Goal: Complete application form

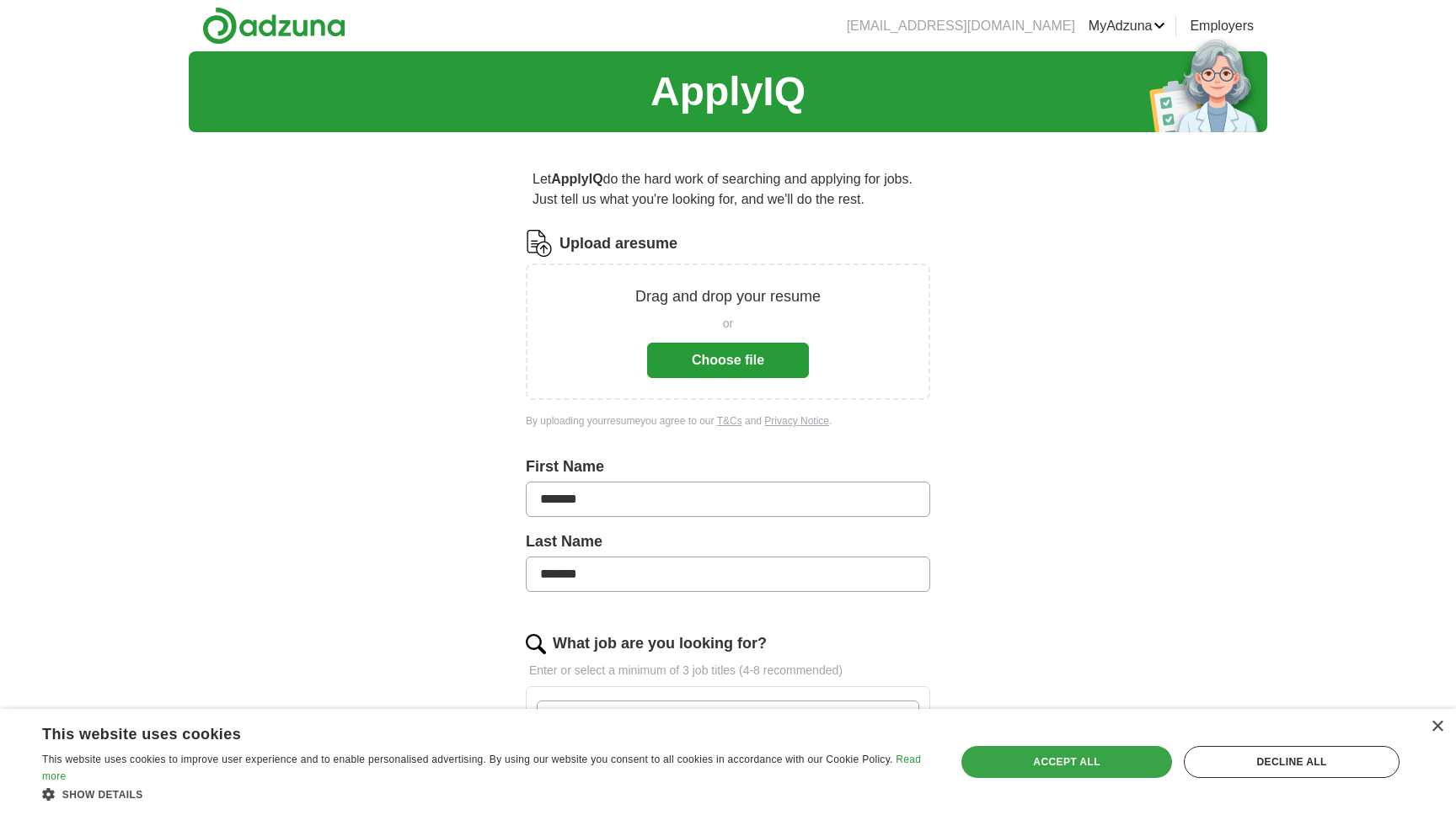
click at [992, 763] on div "Accept all" at bounding box center [1066, 762] width 210 height 32
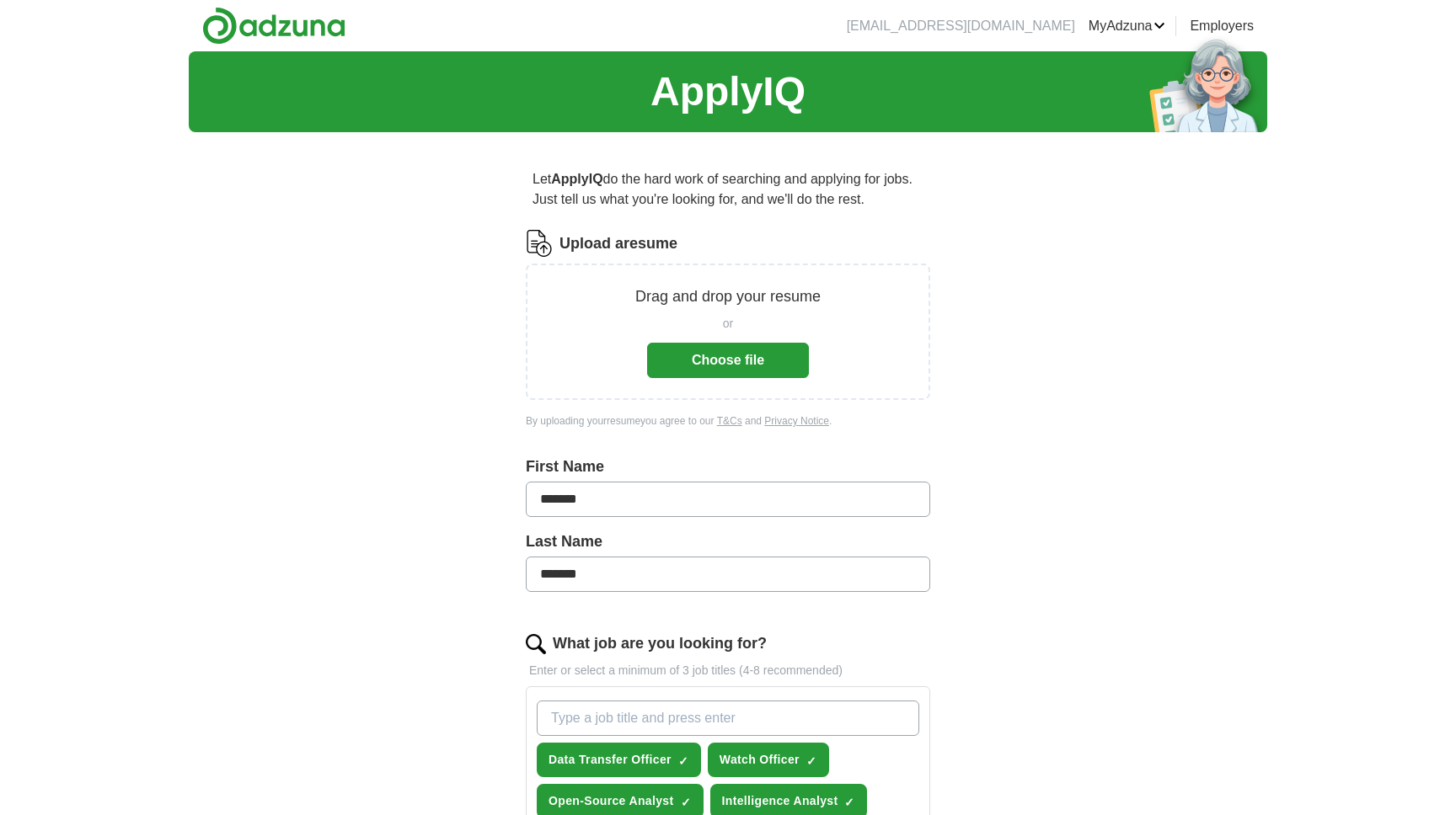
click at [713, 361] on button "Choose file" at bounding box center [728, 361] width 162 height 36
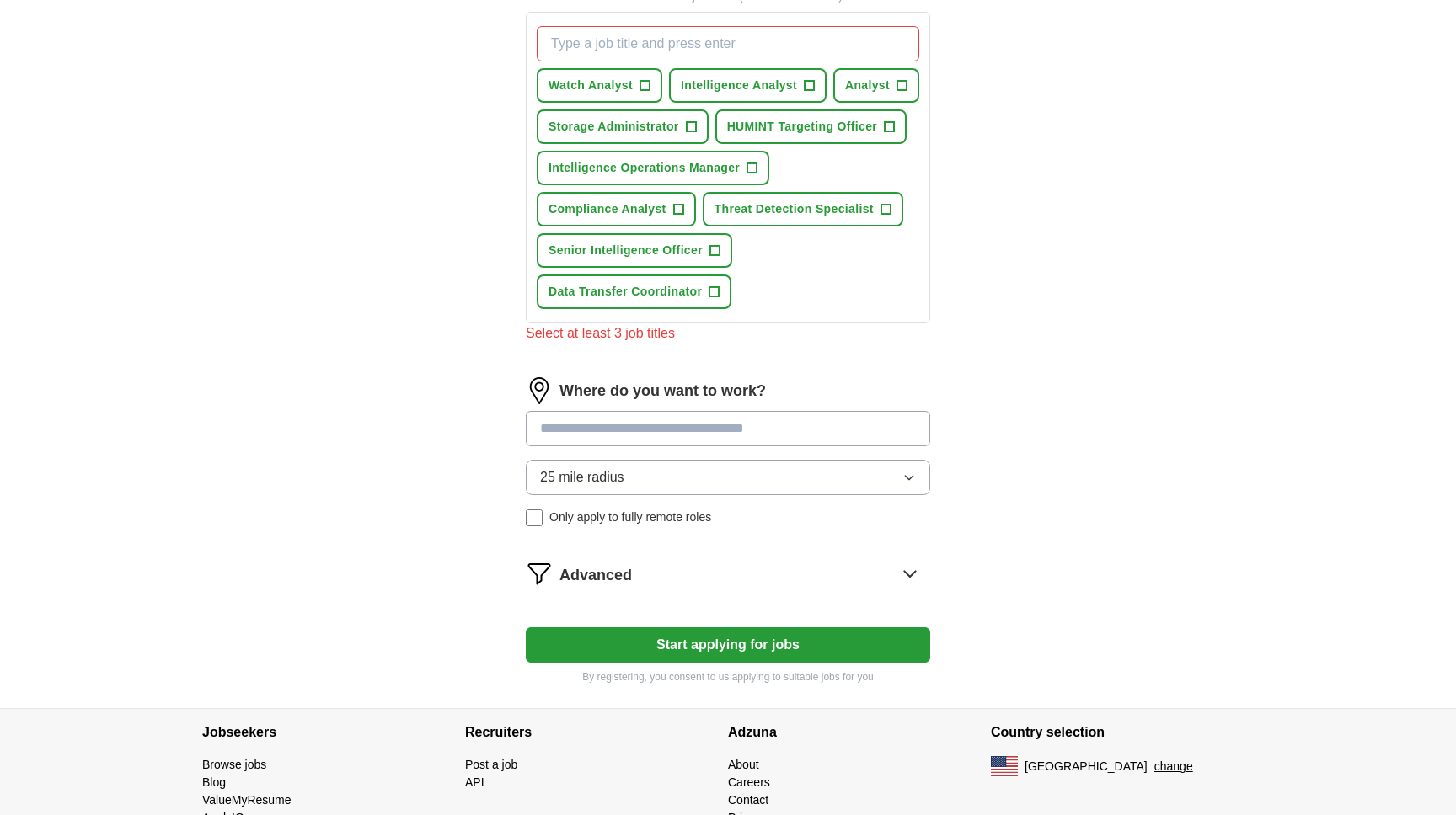
scroll to position [613, 0]
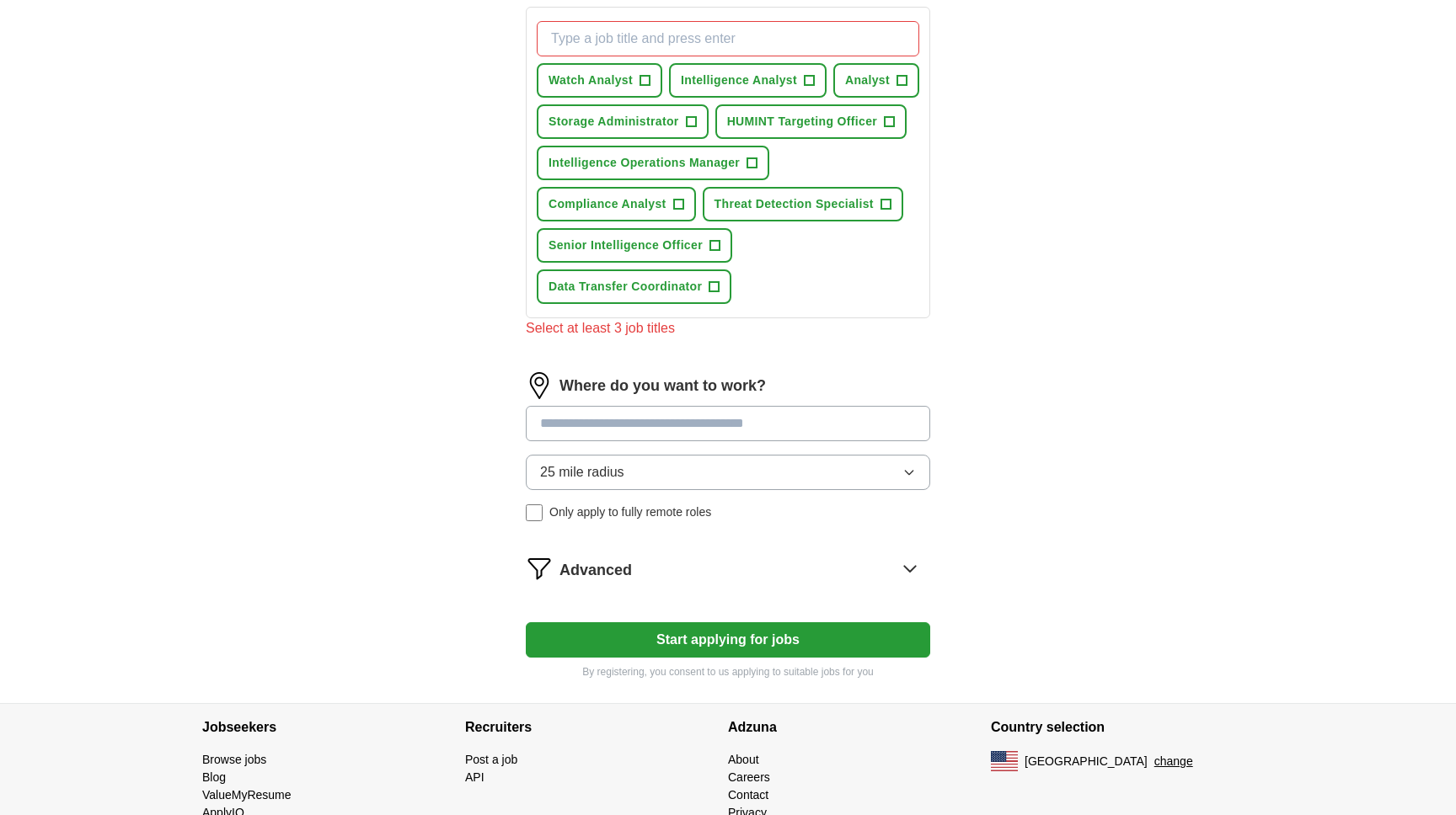
click at [849, 422] on input at bounding box center [728, 423] width 404 height 36
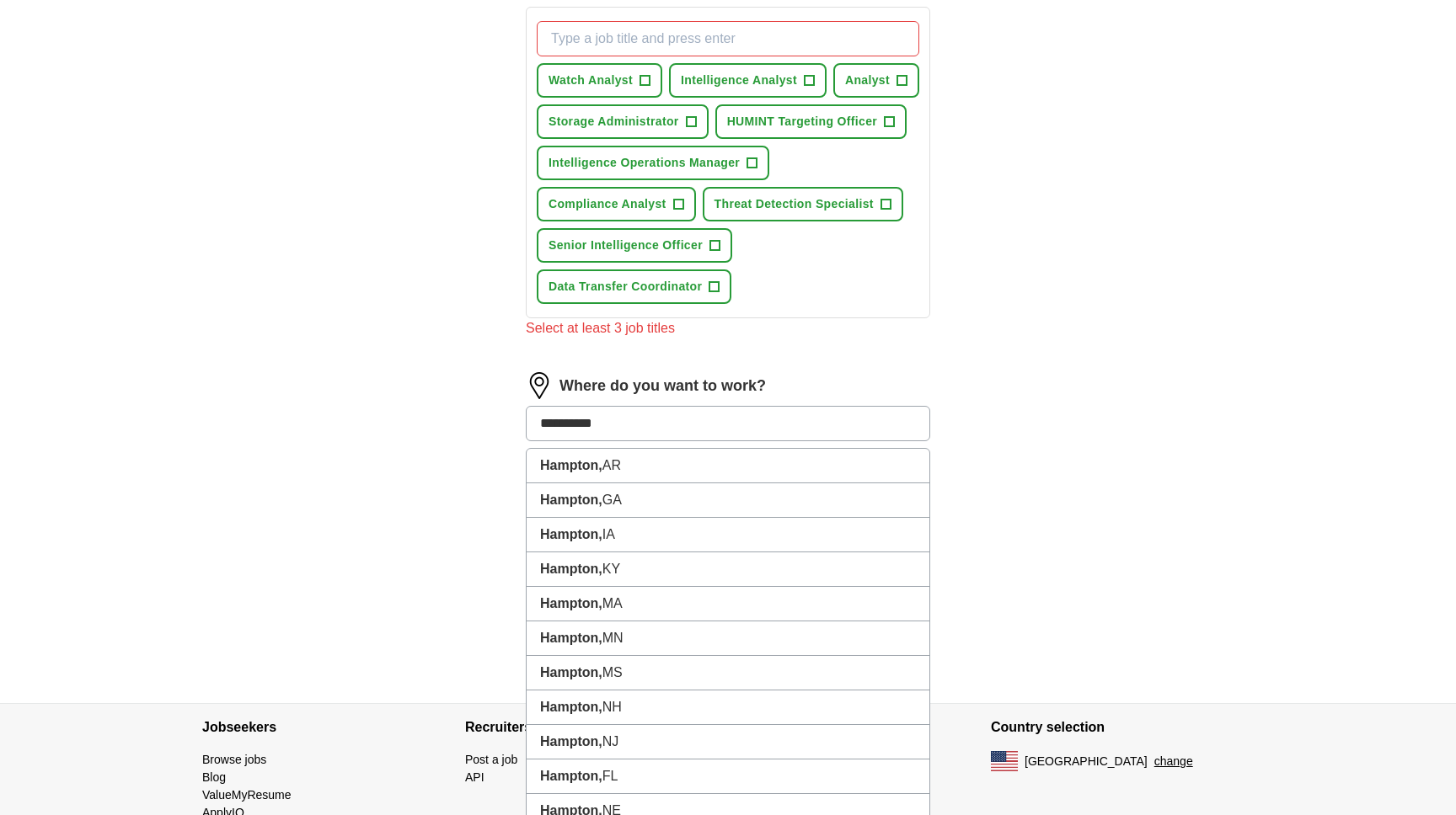
type input "**********"
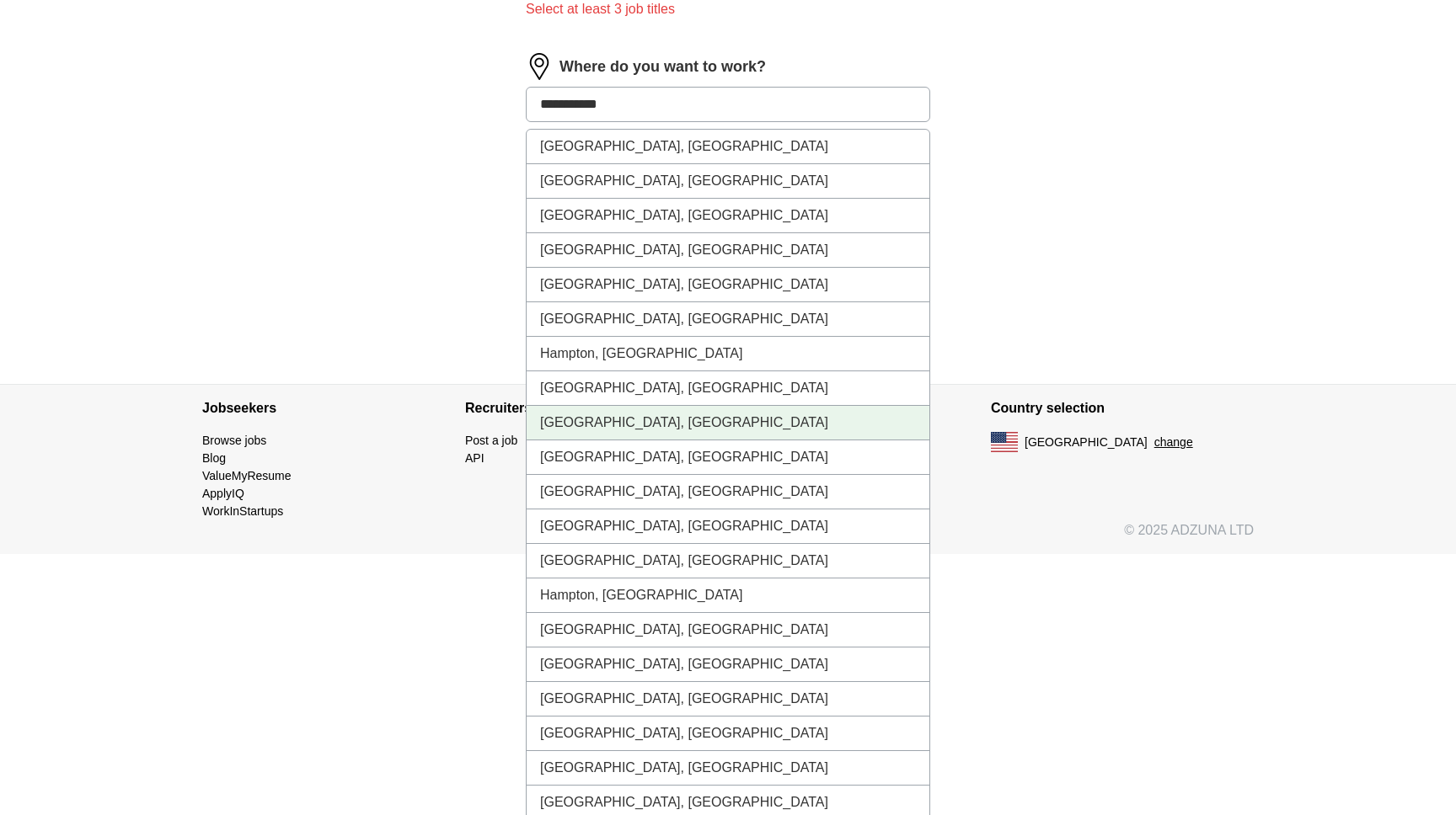
scroll to position [938, 0]
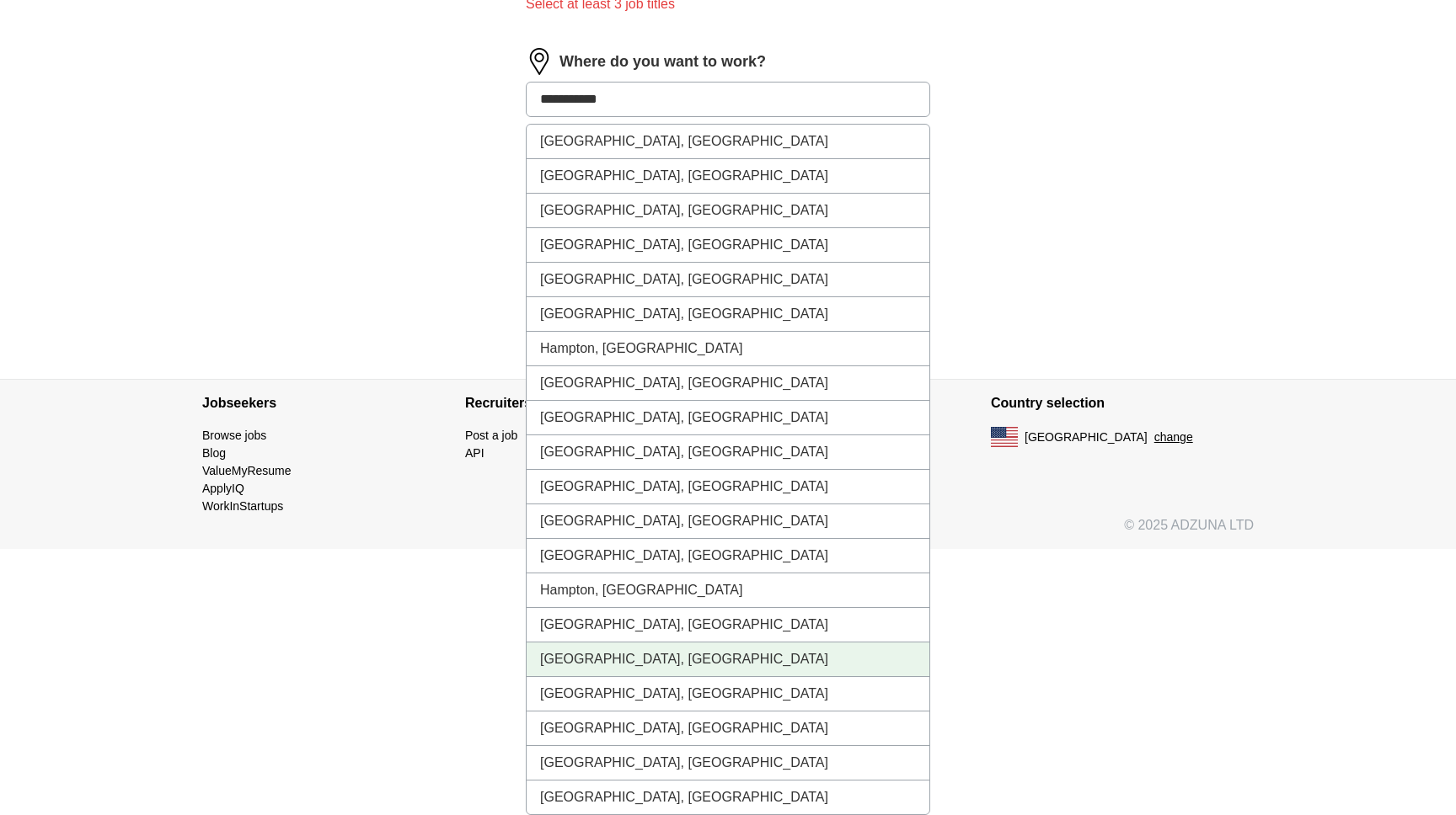
click at [752, 660] on li "[GEOGRAPHIC_DATA], [GEOGRAPHIC_DATA]" at bounding box center [728, 659] width 403 height 35
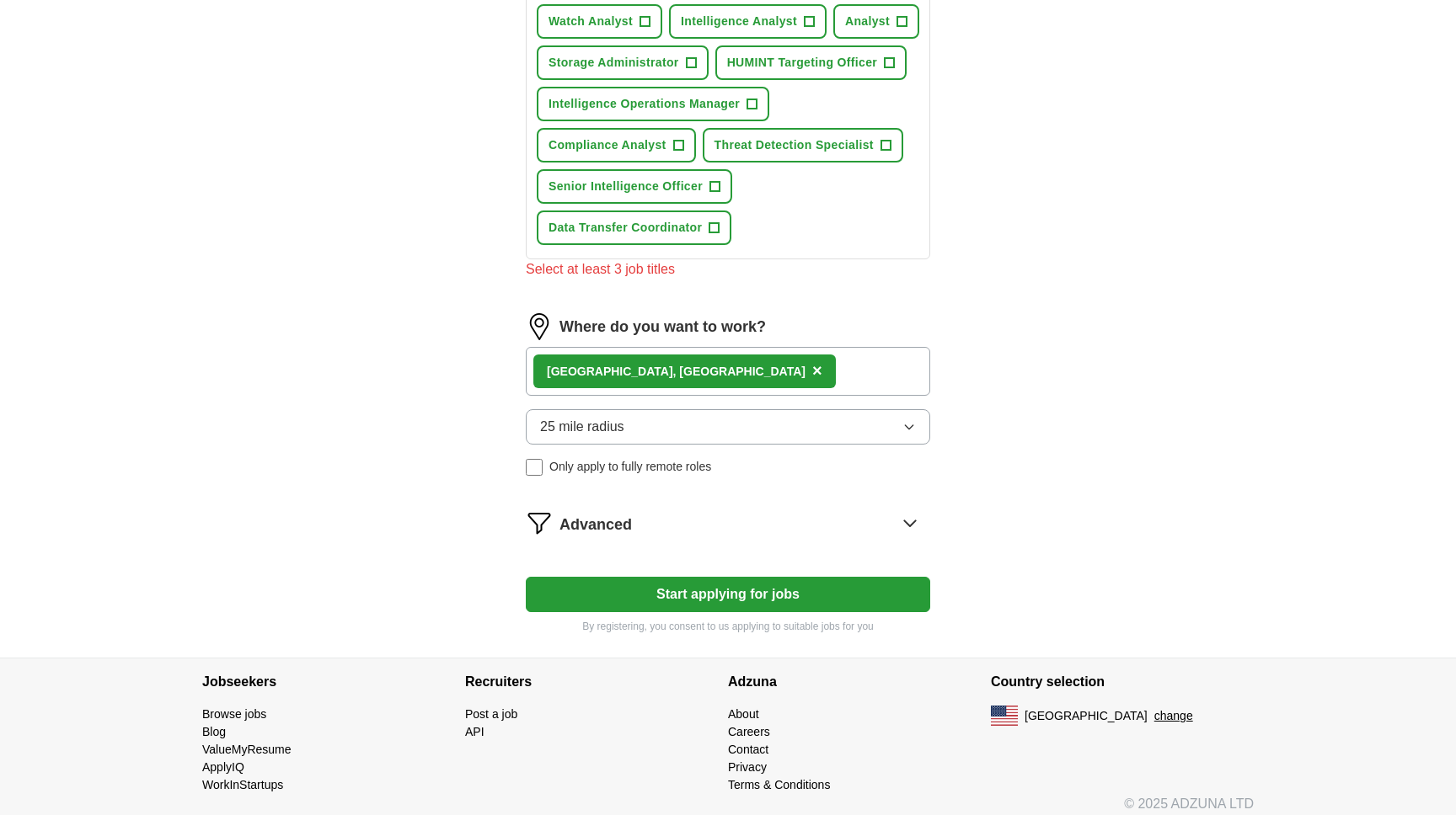
click at [732, 602] on button "Start applying for jobs" at bounding box center [728, 594] width 404 height 36
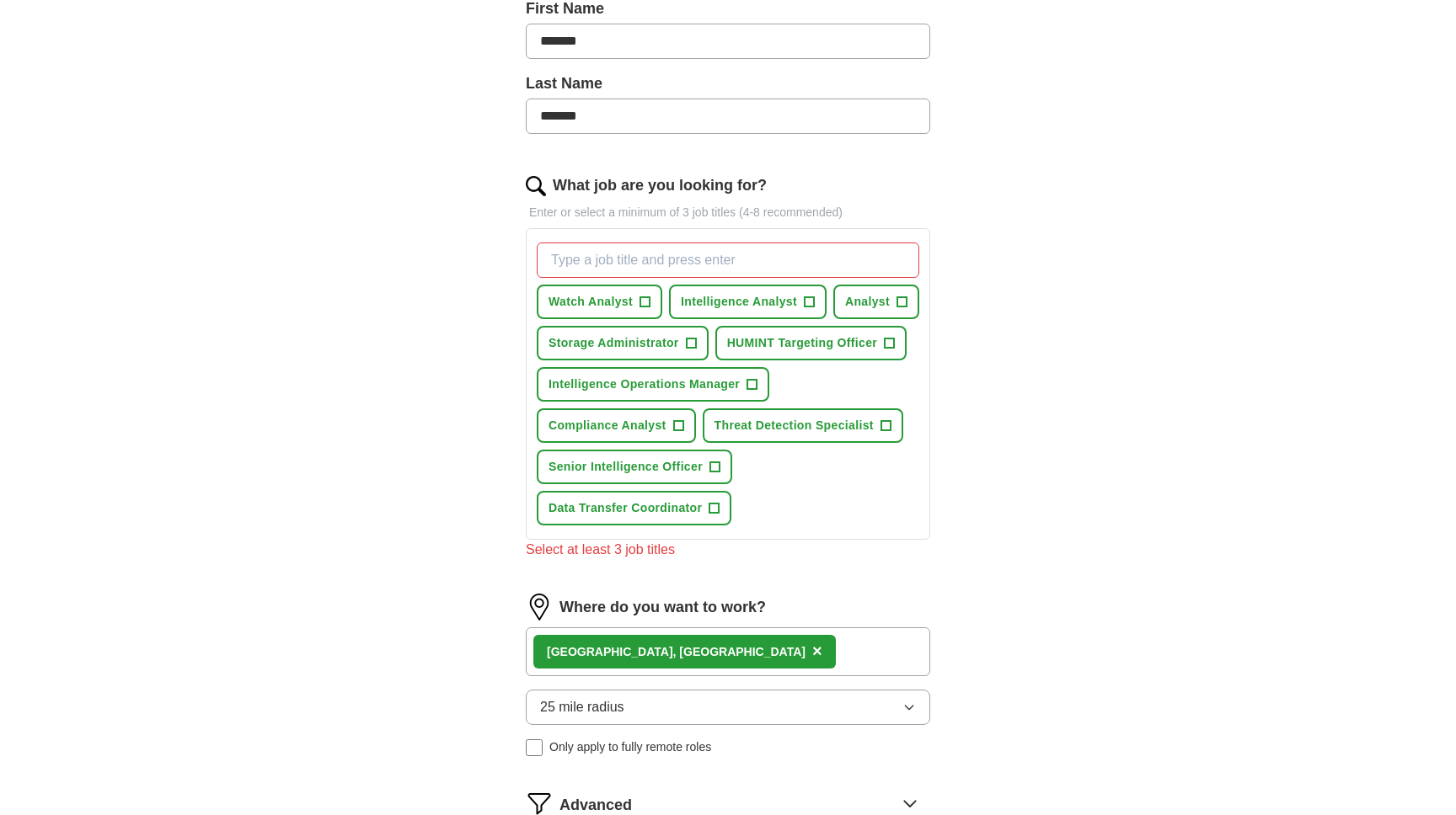
scroll to position [382, 0]
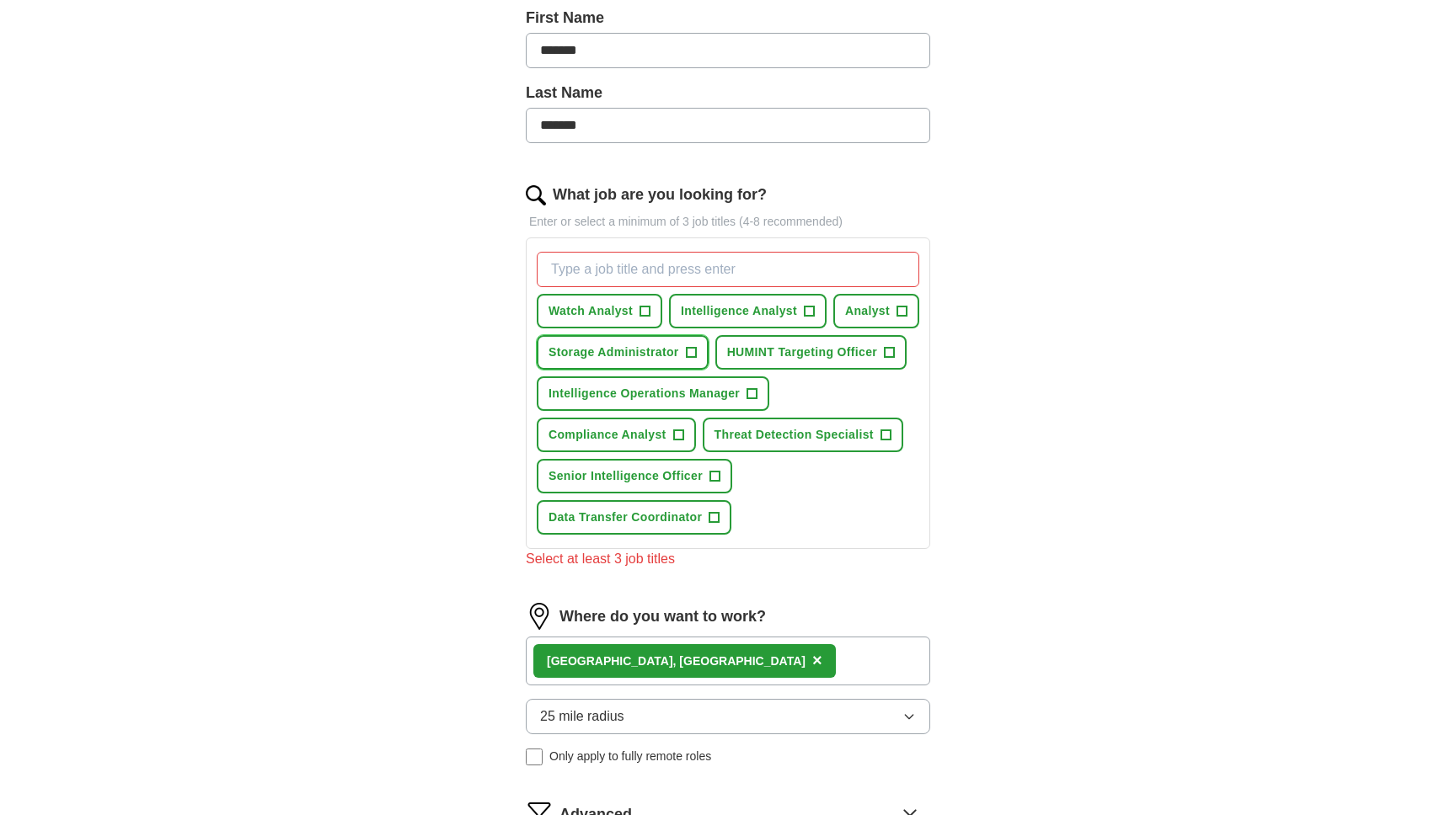
click at [695, 352] on span "+" at bounding box center [690, 352] width 10 height 13
click at [809, 313] on span "+" at bounding box center [808, 311] width 10 height 13
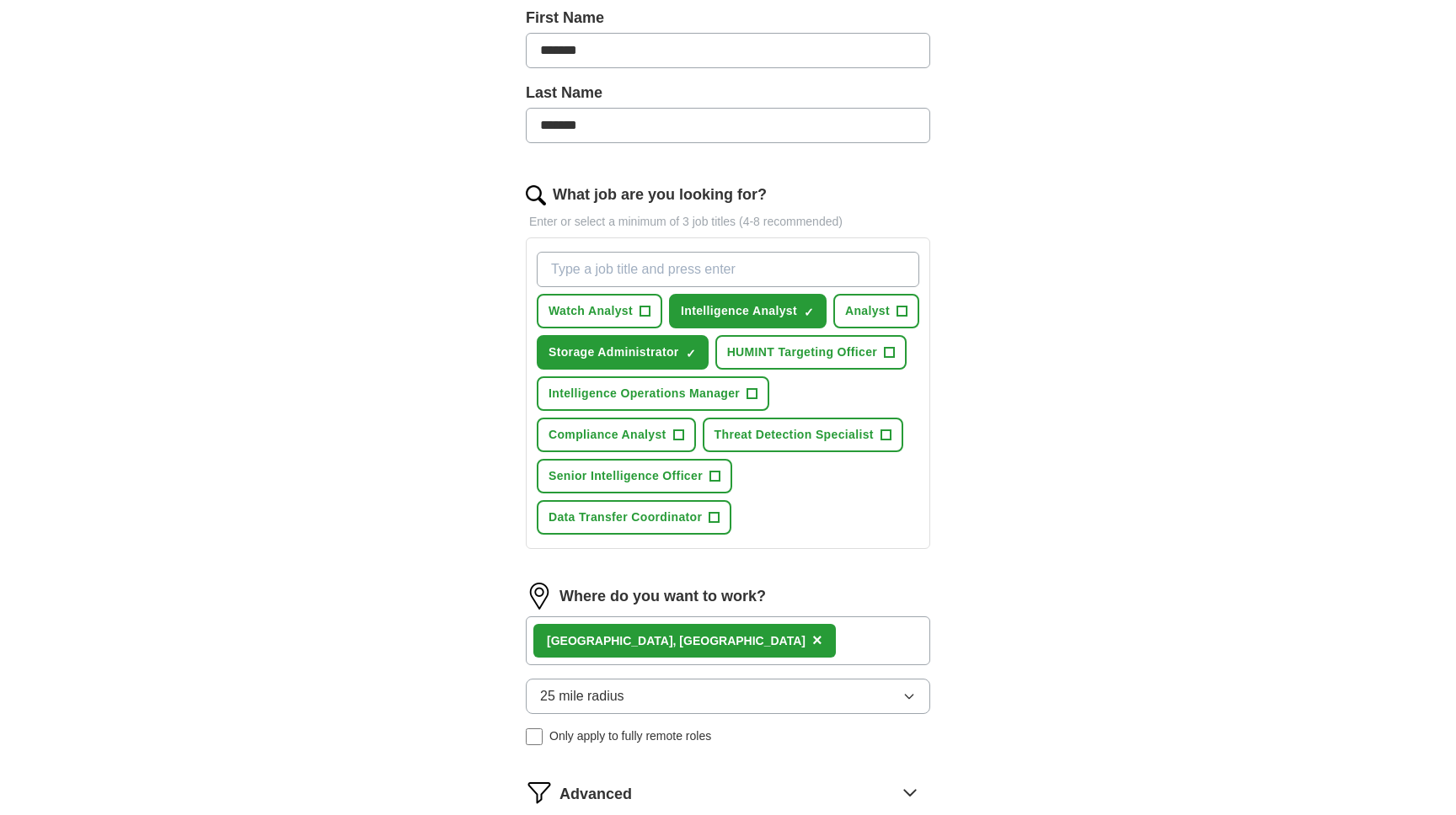
click at [707, 270] on input "What job are you looking for?" at bounding box center [728, 269] width 382 height 36
type input "Open-Source"
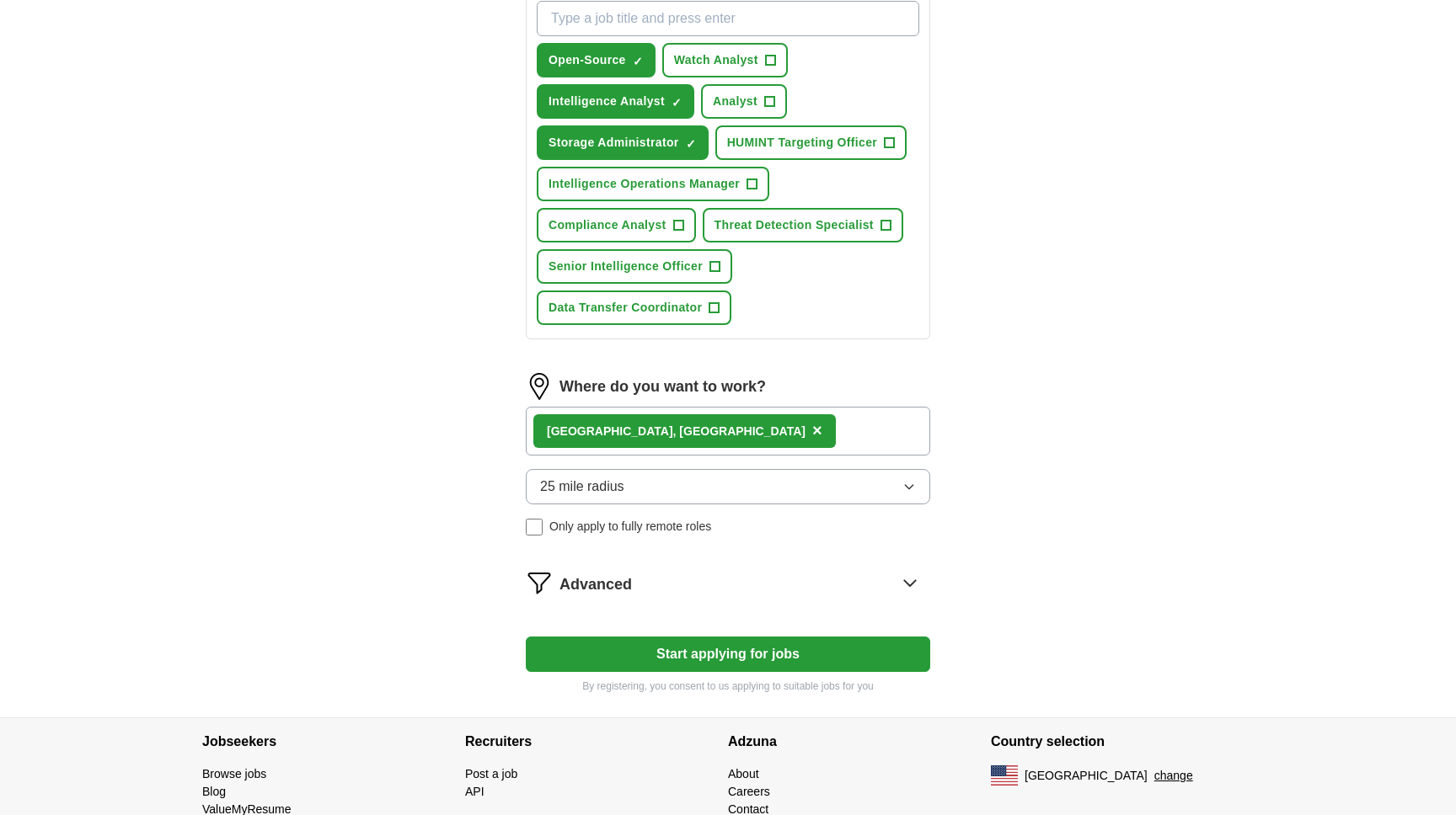
scroll to position [655, 0]
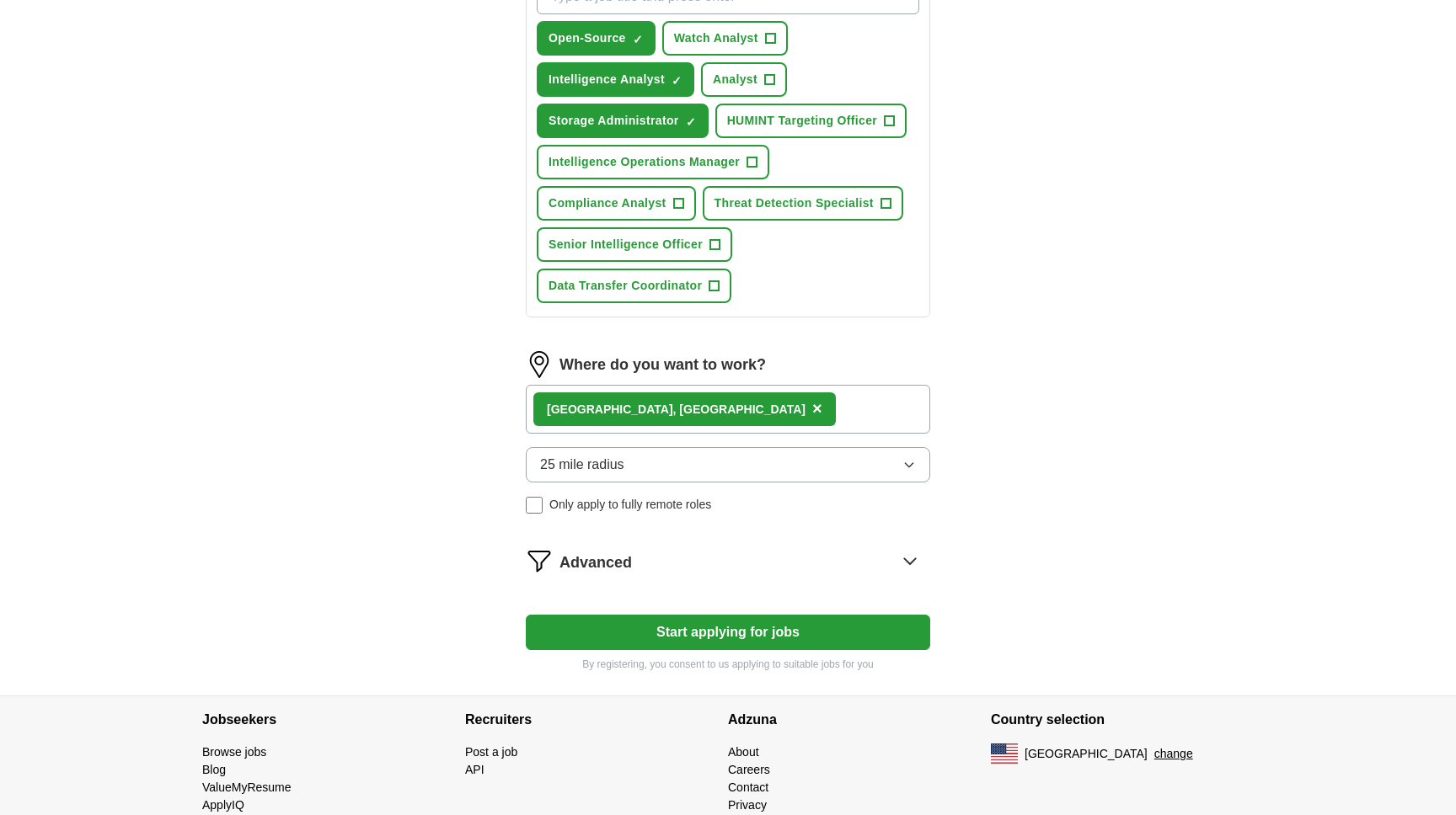
click at [766, 636] on button "Start applying for jobs" at bounding box center [728, 633] width 404 height 36
select select "**"
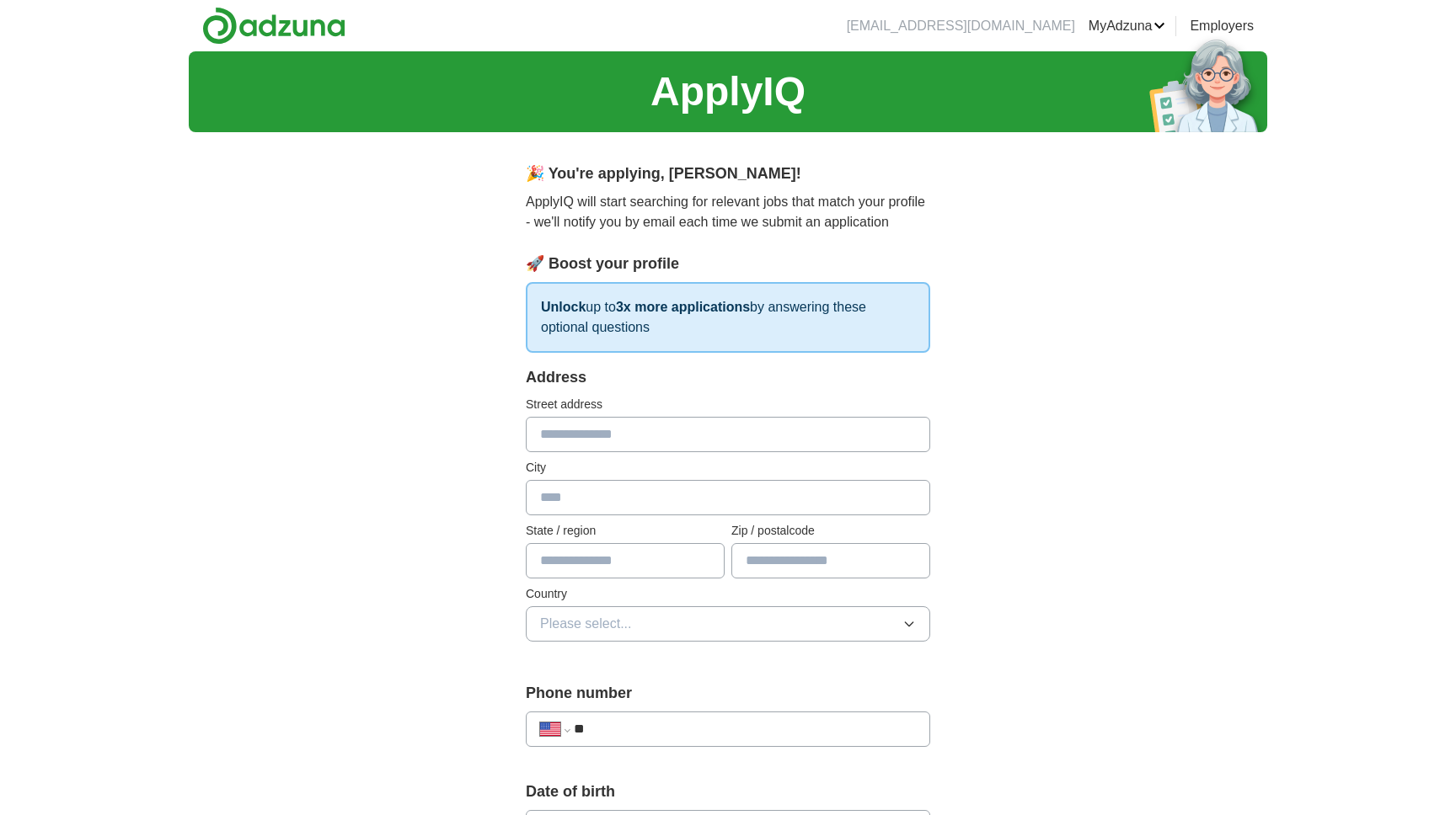
scroll to position [0, 0]
click at [762, 429] on input "text" at bounding box center [728, 435] width 404 height 36
type input "**********"
type input "*******"
type input "**"
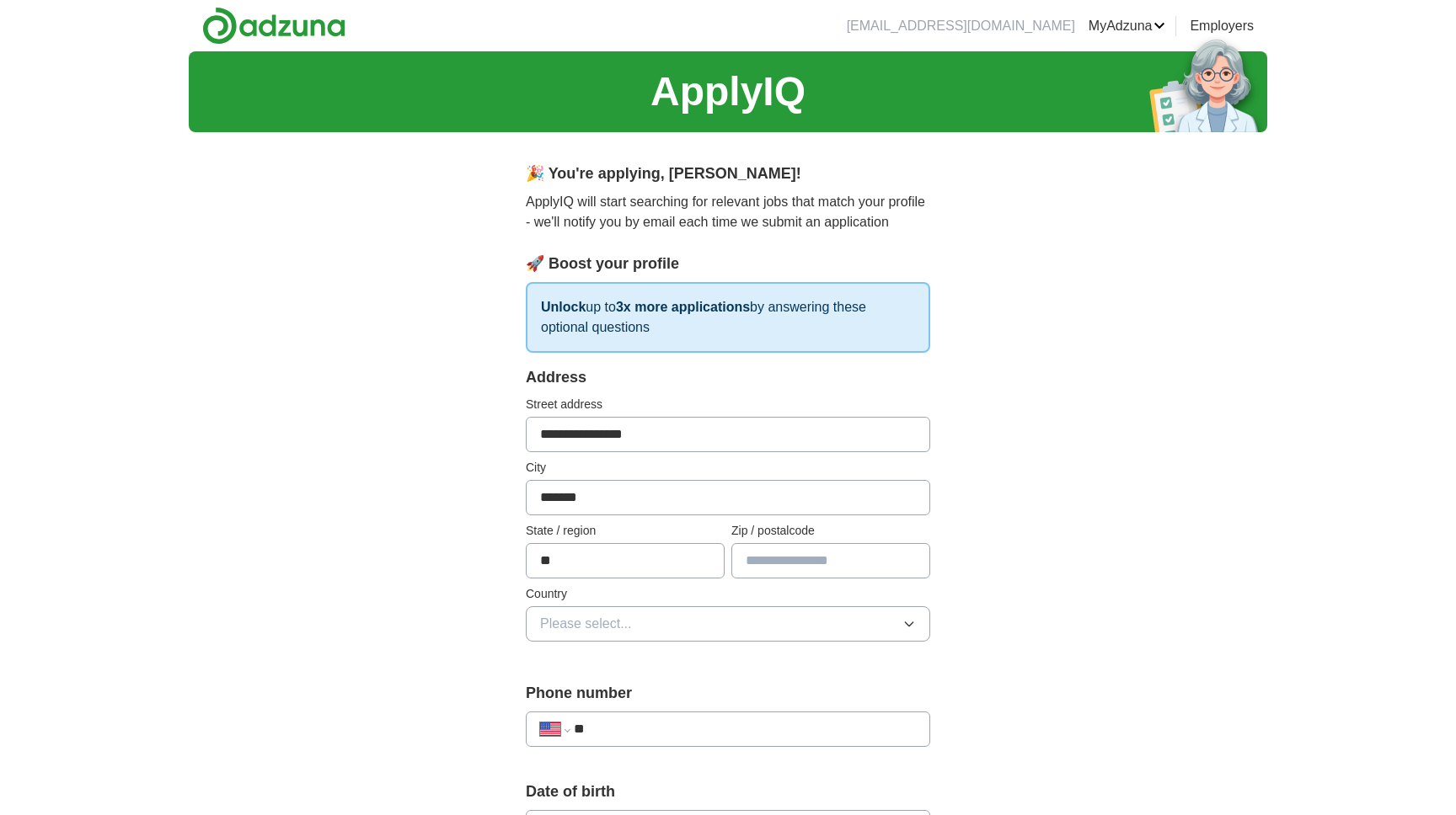
type input "*****"
type input "**********"
click at [916, 622] on button "Please select..." at bounding box center [728, 624] width 404 height 36
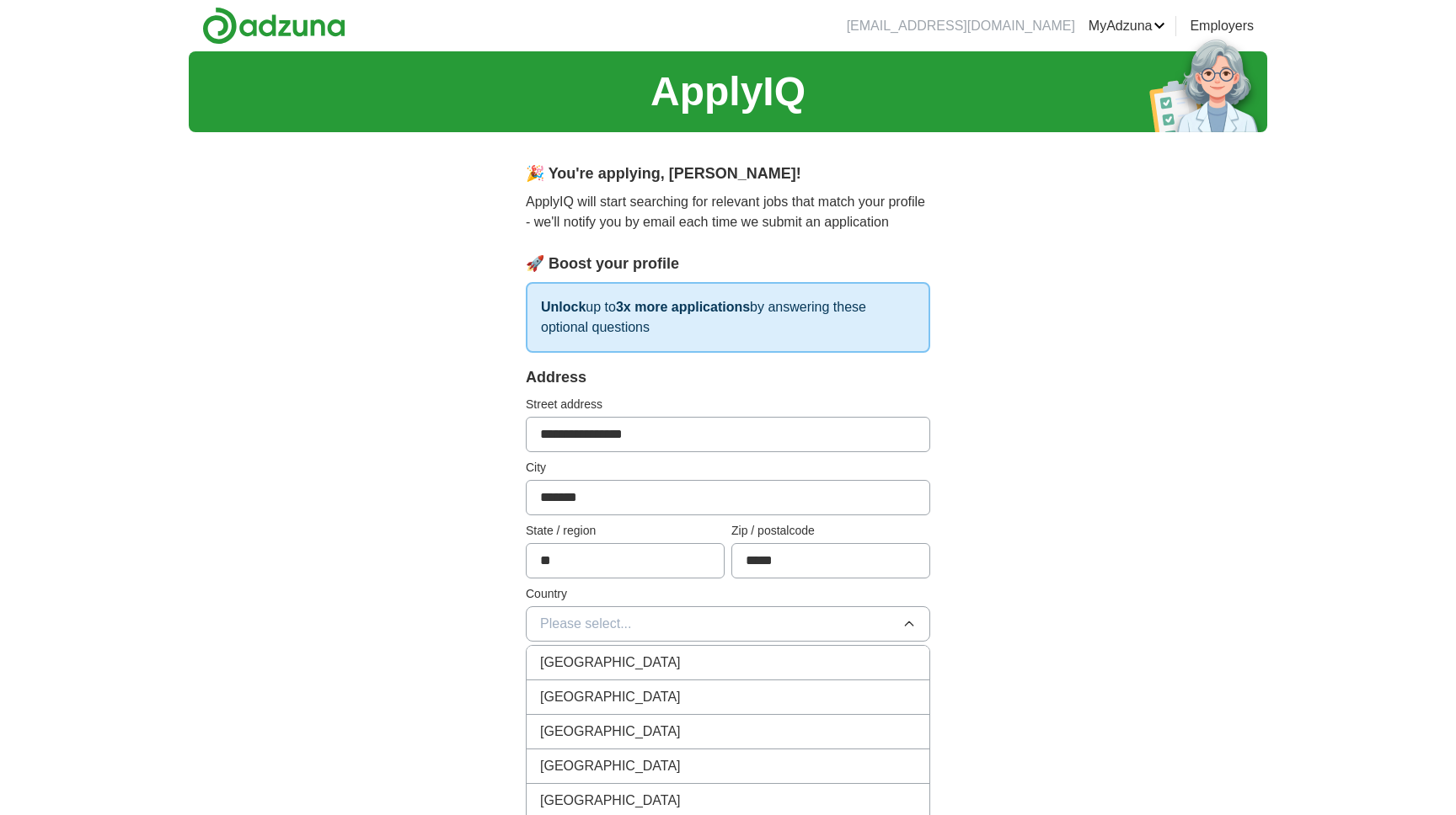
click at [868, 698] on div "[GEOGRAPHIC_DATA]" at bounding box center [728, 697] width 376 height 21
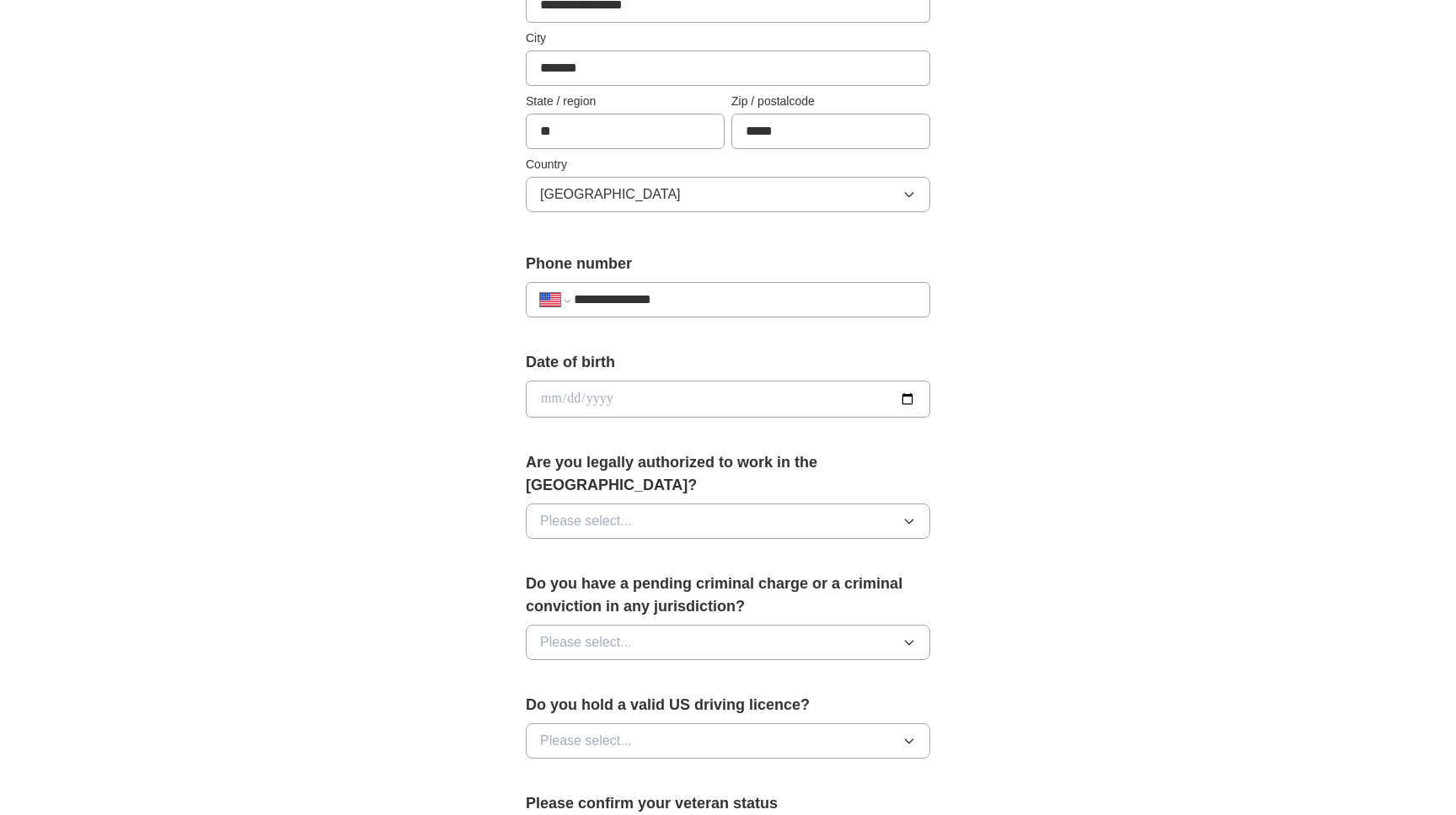
scroll to position [430, 0]
click at [908, 401] on input "date" at bounding box center [728, 398] width 404 height 37
type input "**********"
click at [735, 503] on button "Please select..." at bounding box center [728, 521] width 404 height 36
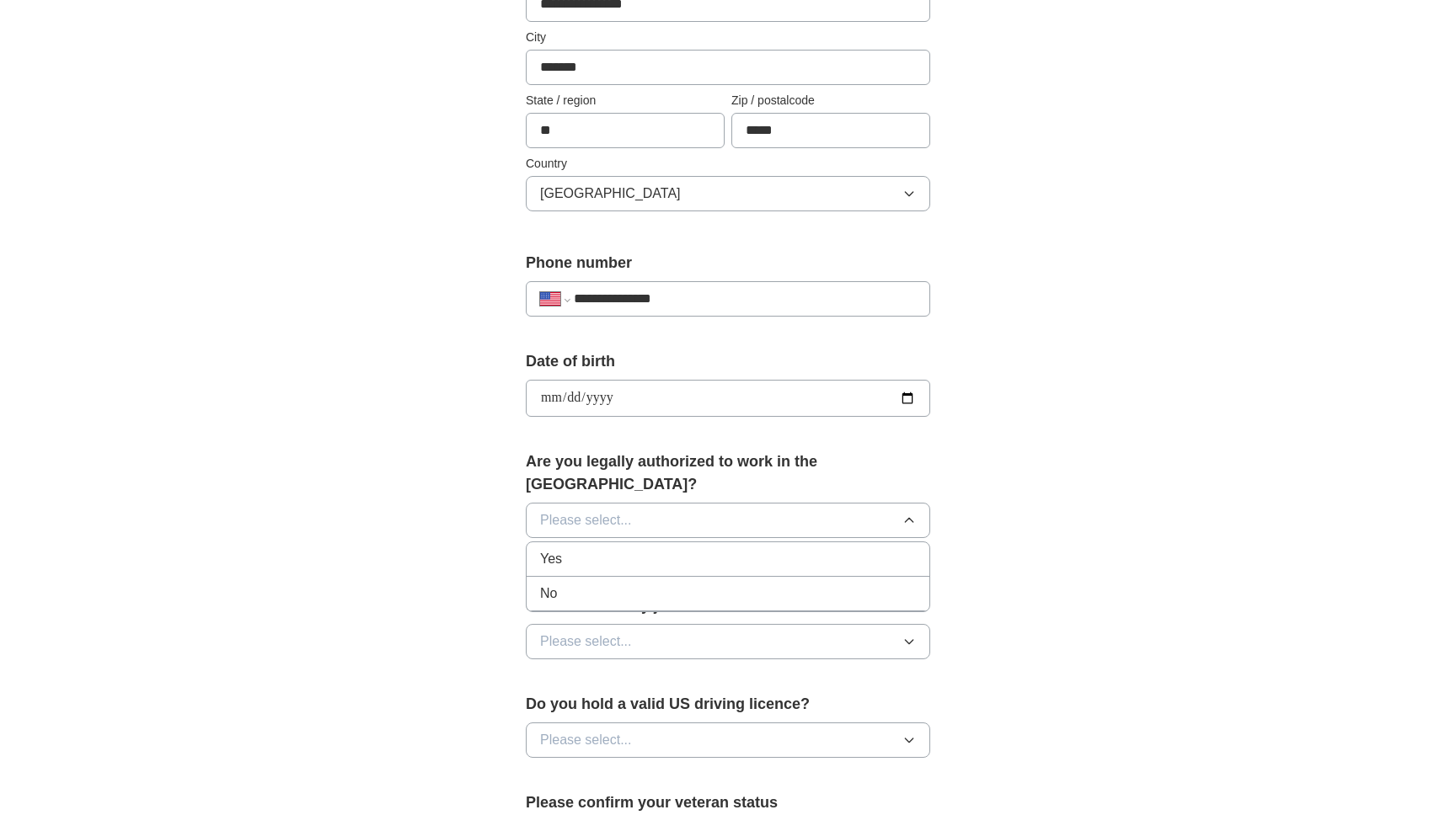
click at [701, 549] on div "Yes" at bounding box center [728, 559] width 376 height 21
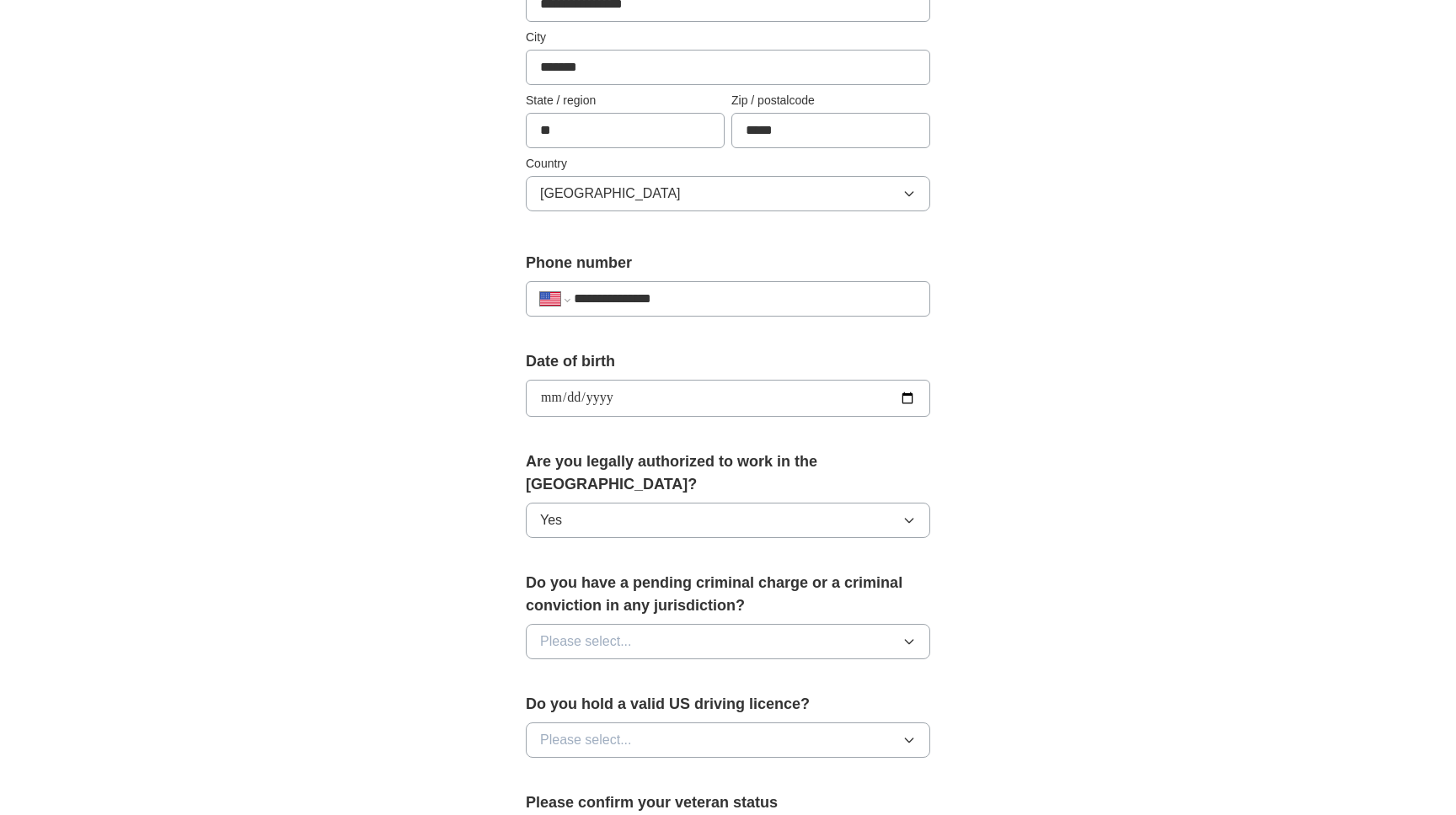
click at [711, 624] on button "Please select..." at bounding box center [728, 642] width 404 height 36
click at [684, 705] on div "No" at bounding box center [728, 715] width 376 height 21
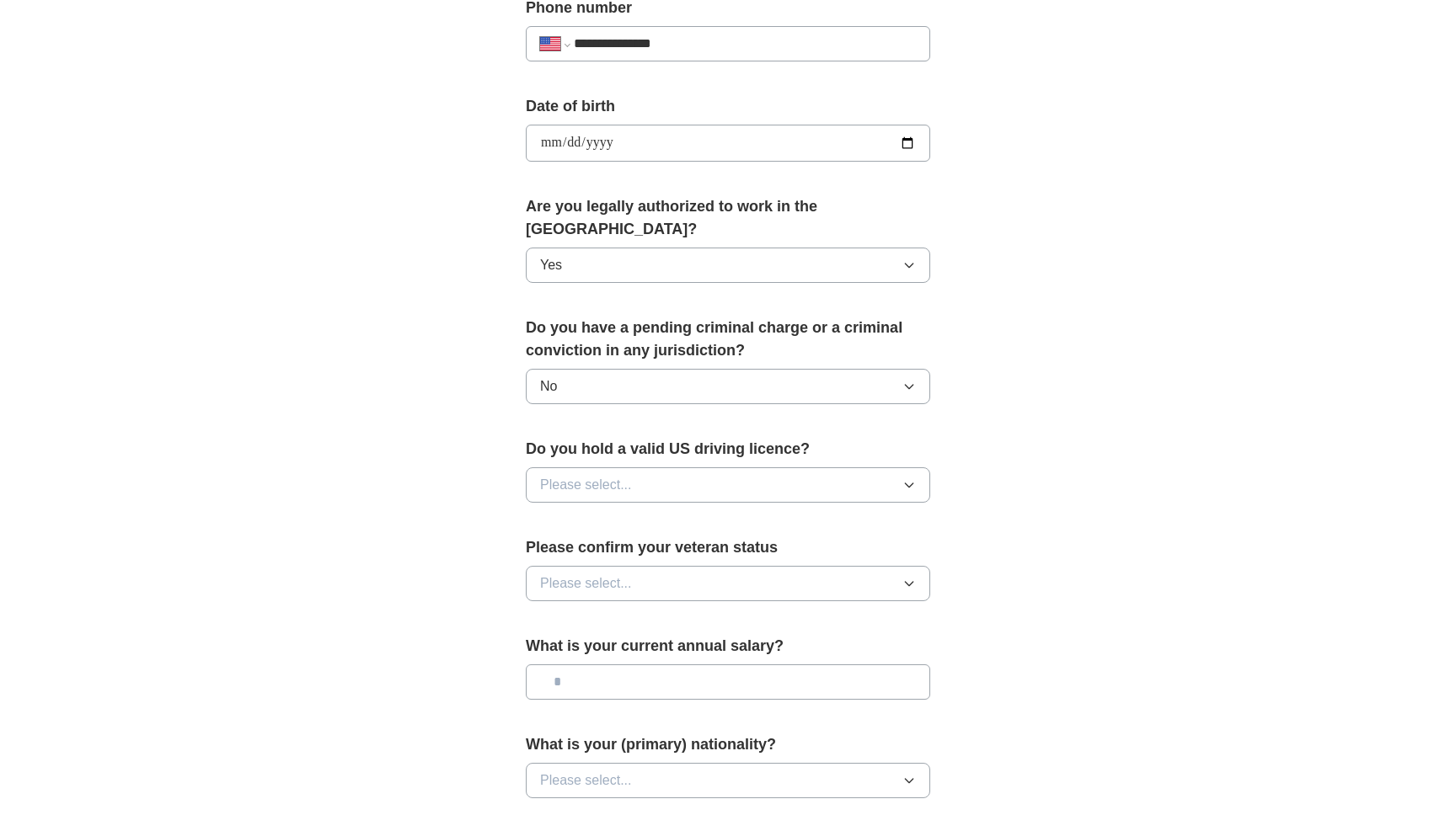
scroll to position [695, 0]
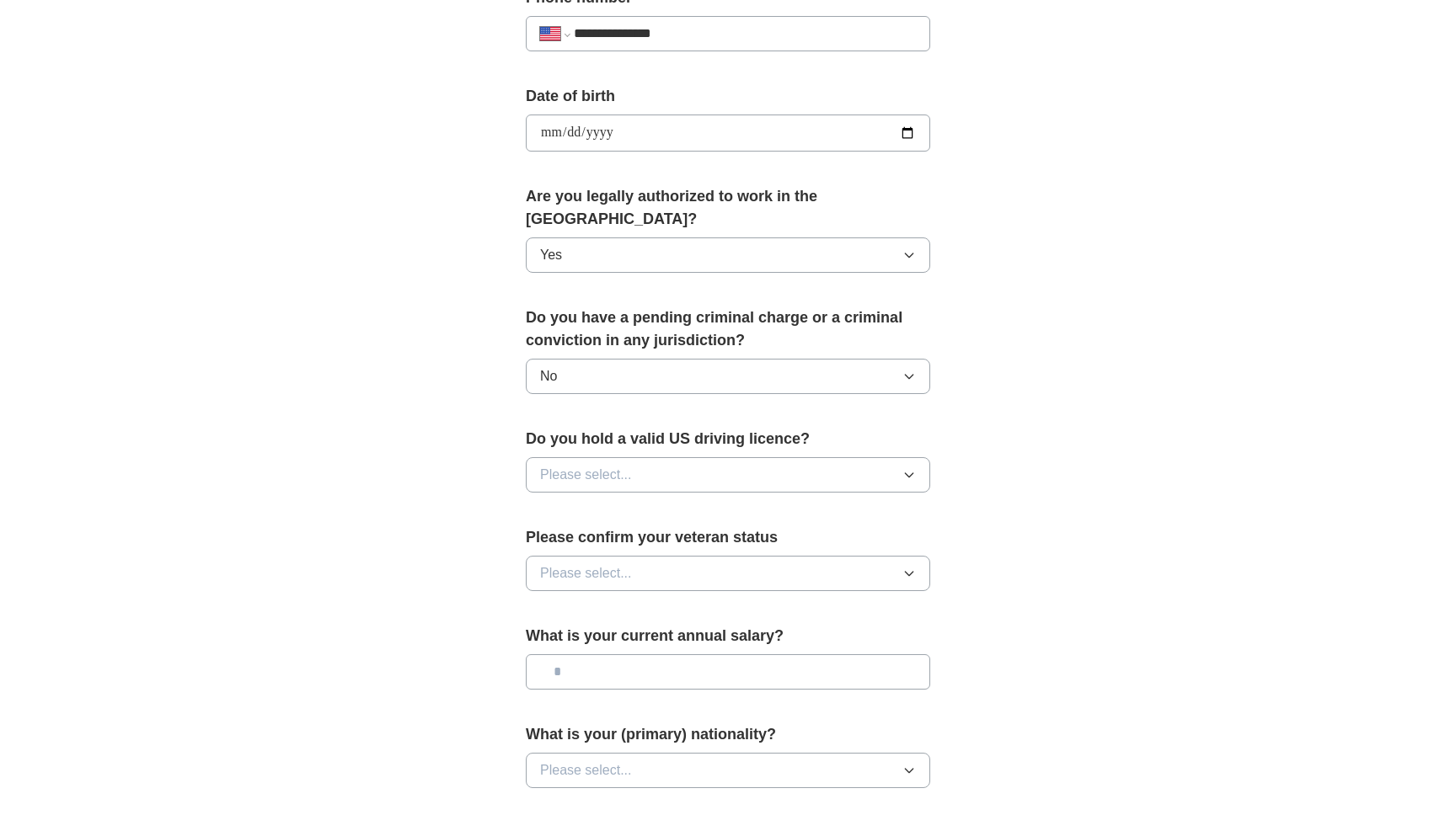
click at [712, 457] on button "Please select..." at bounding box center [728, 475] width 404 height 36
click at [681, 504] on div "Yes" at bounding box center [728, 514] width 376 height 21
click at [692, 556] on button "Please select..." at bounding box center [728, 574] width 404 height 36
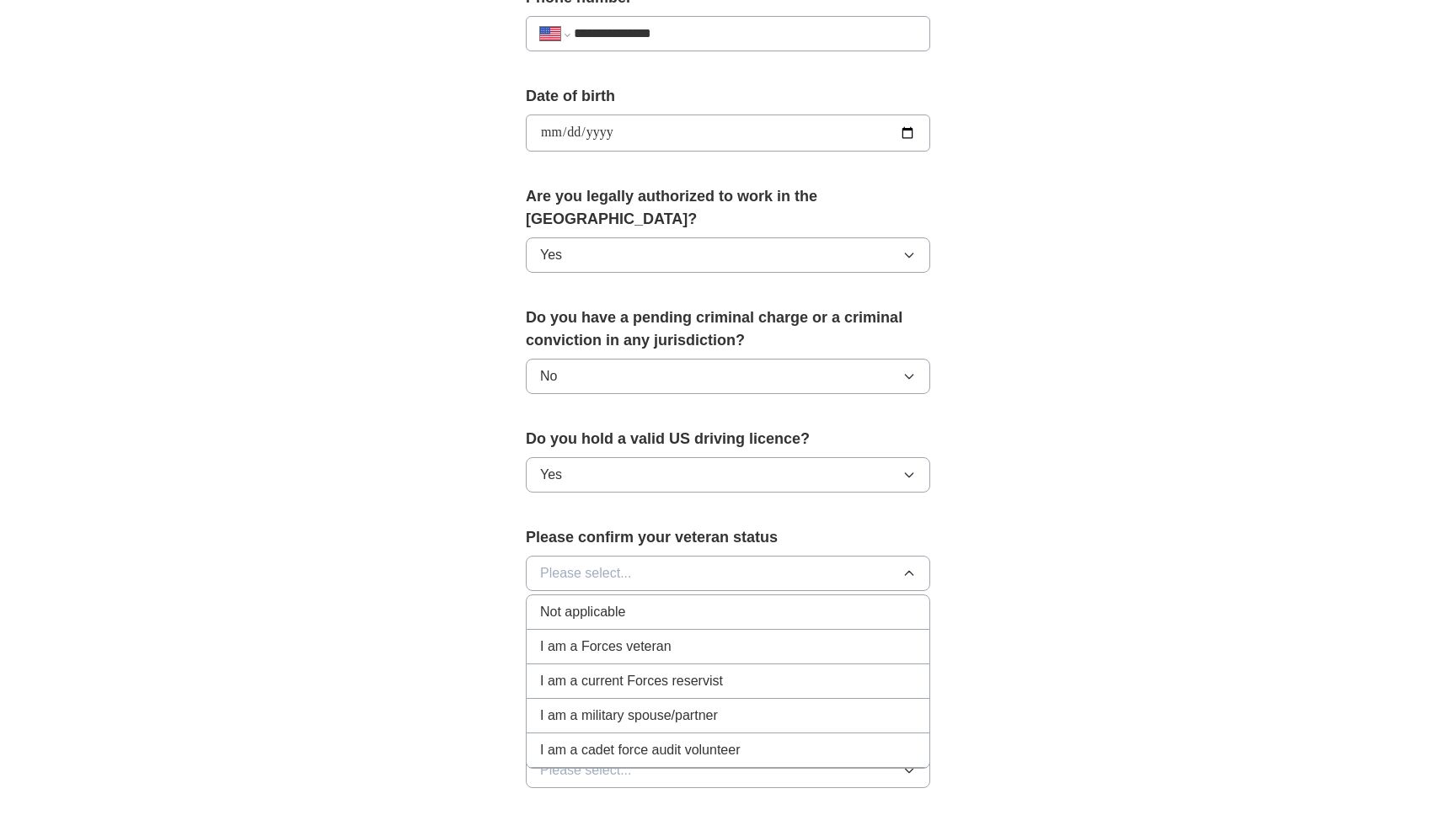
click at [683, 636] on div "I am a Forces veteran" at bounding box center [728, 647] width 376 height 21
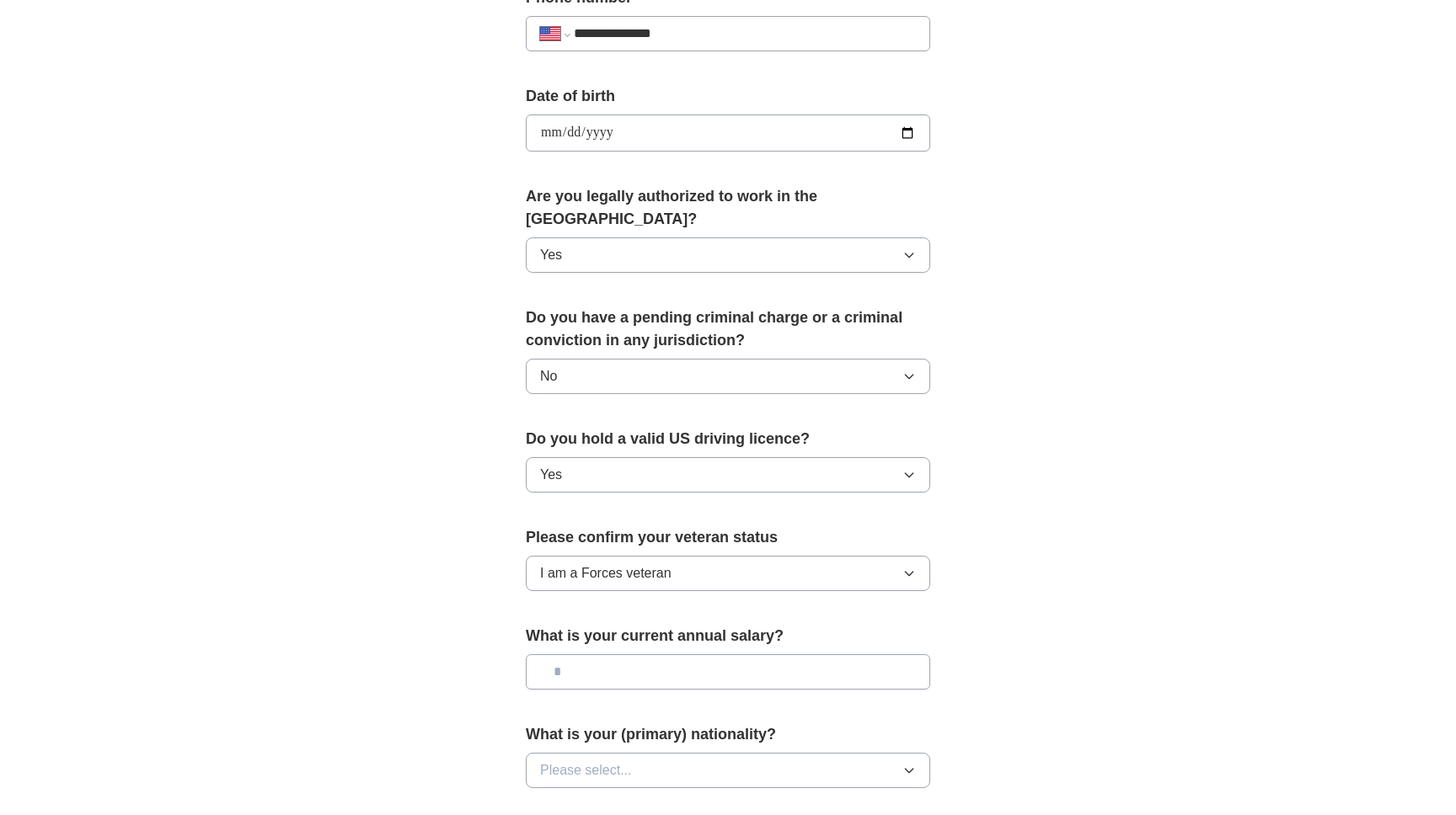
click at [683, 654] on input "text" at bounding box center [728, 672] width 404 height 36
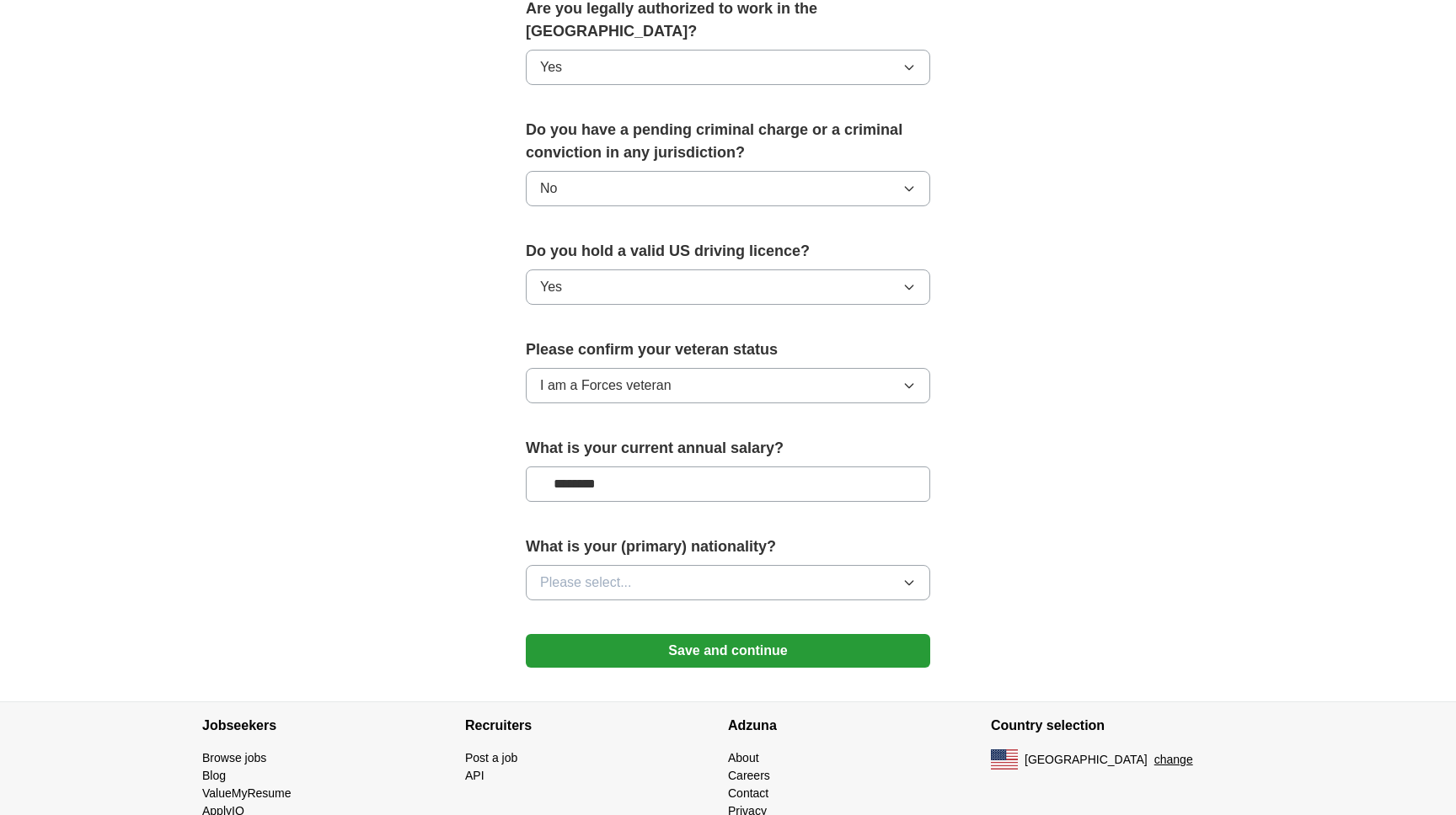
scroll to position [888, 0]
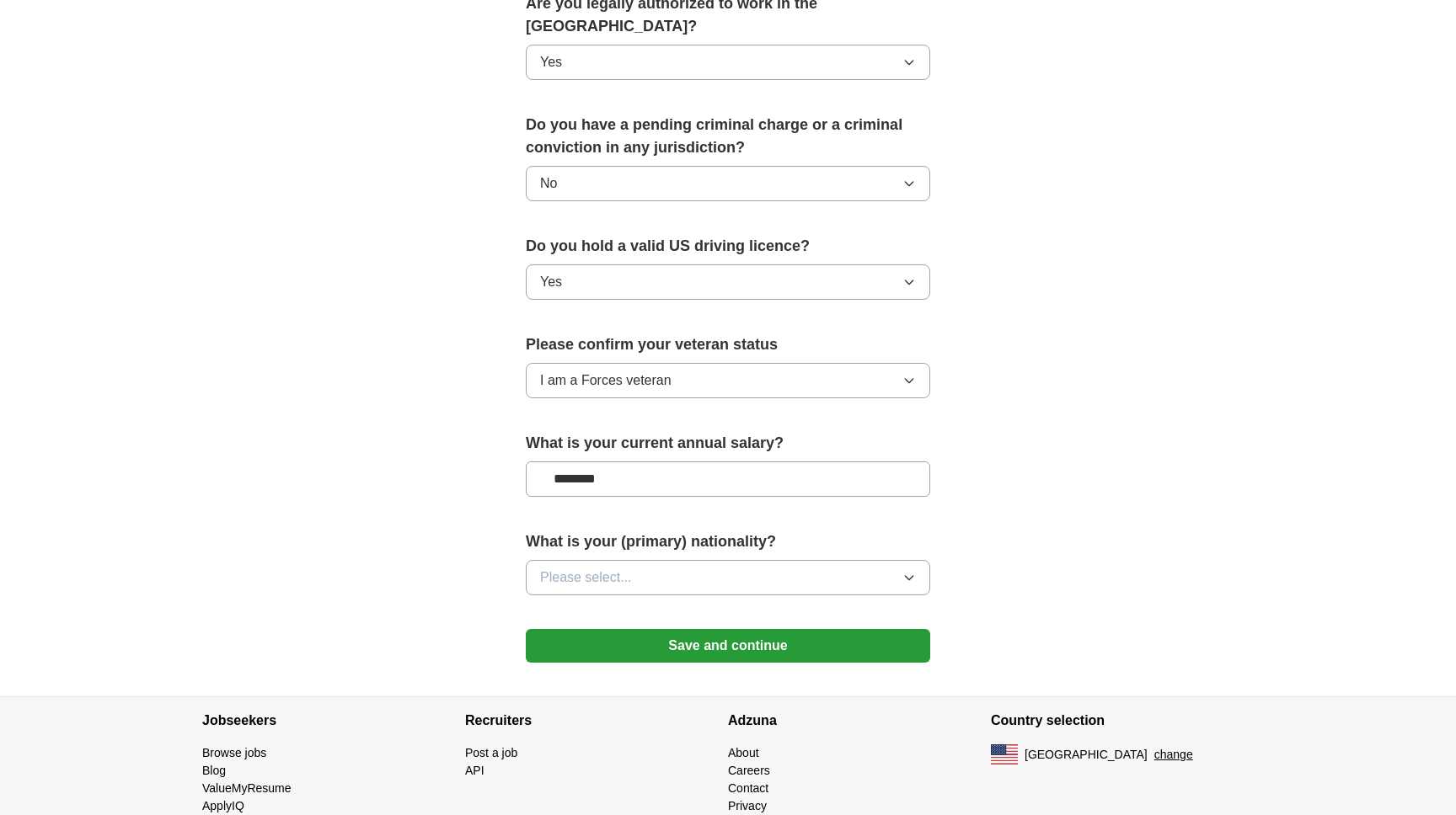
type input "********"
click at [736, 560] on button "Please select..." at bounding box center [728, 578] width 404 height 36
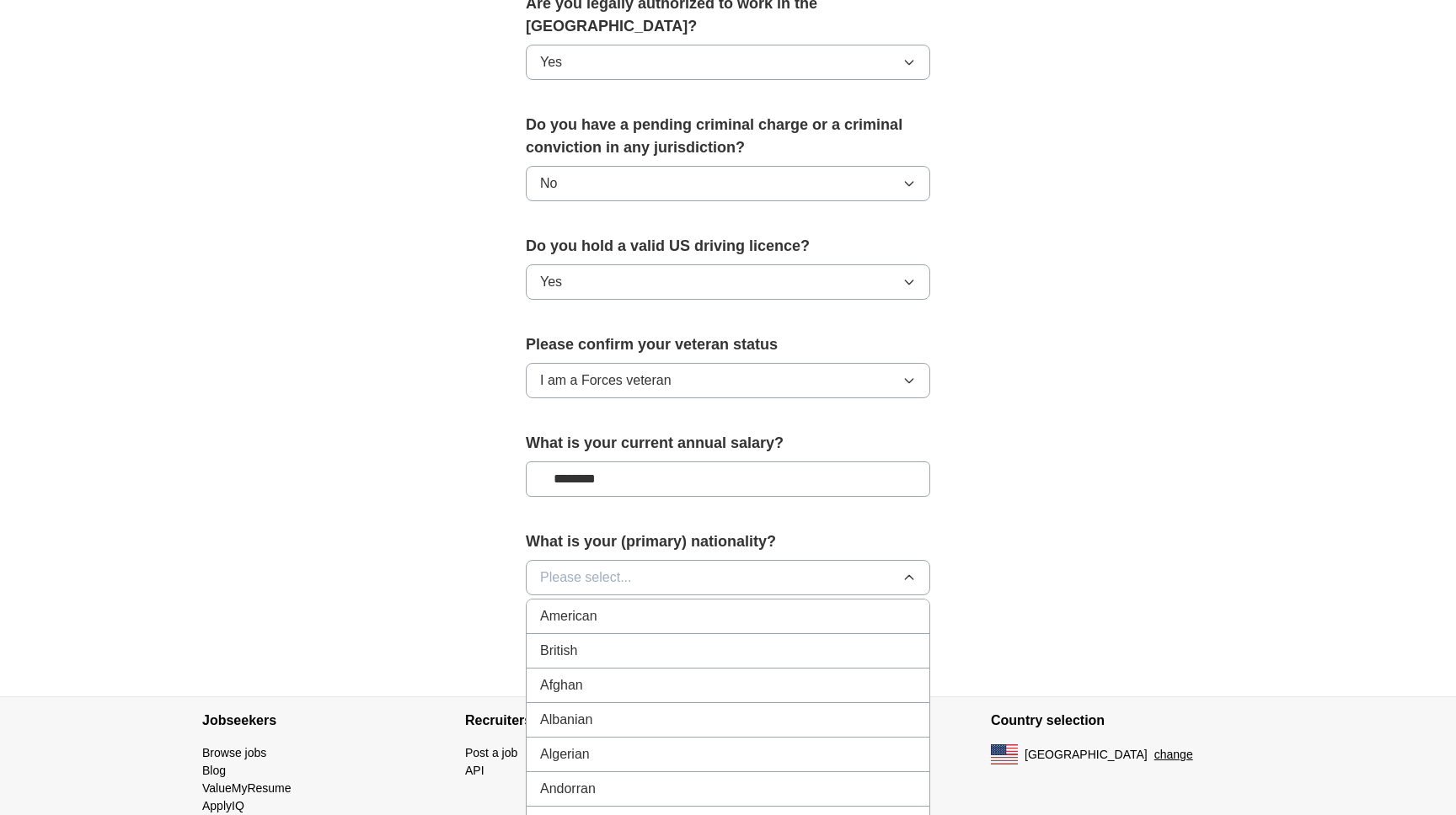
click at [708, 603] on li "American" at bounding box center [728, 616] width 403 height 35
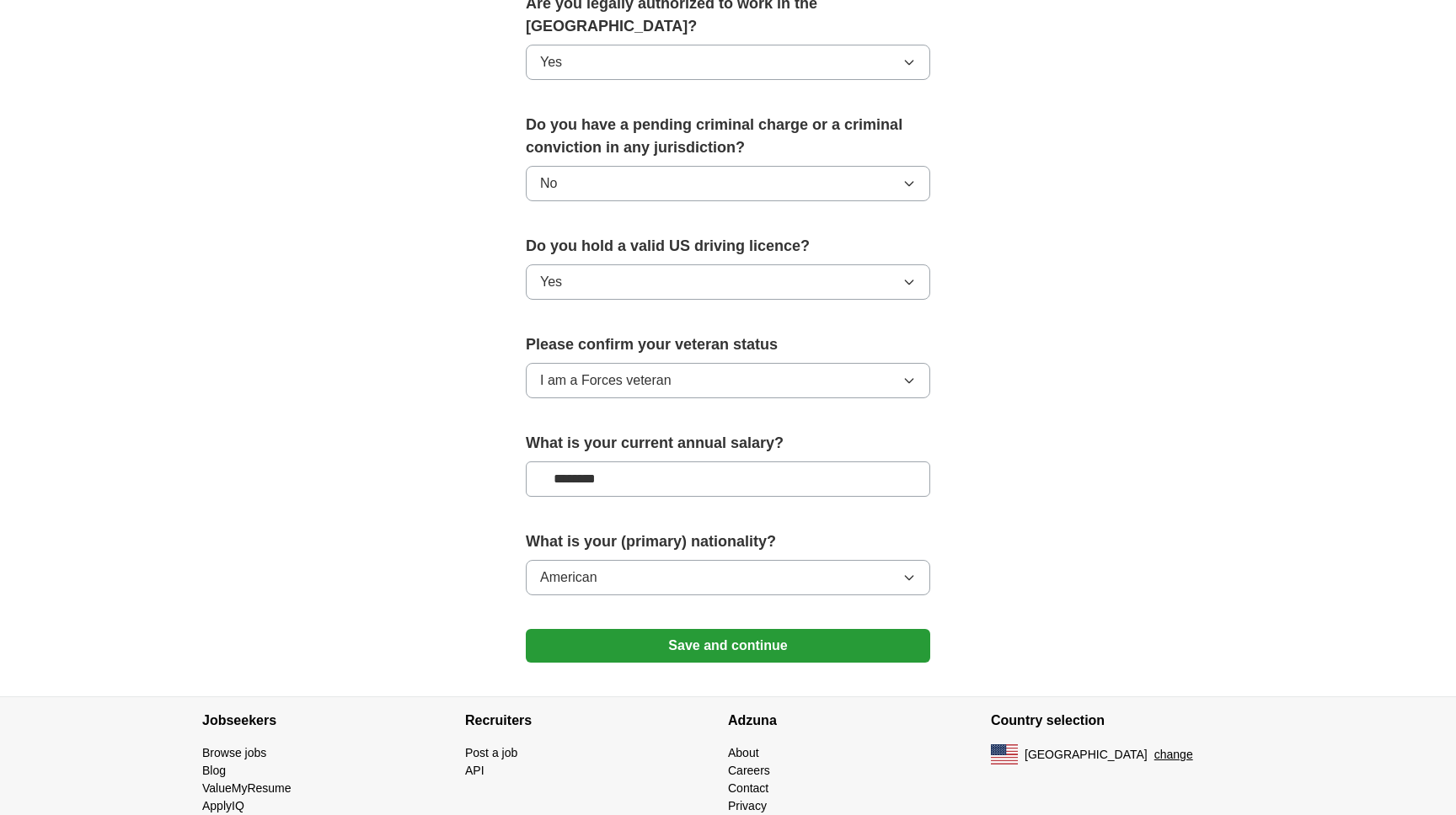
click at [742, 633] on button "Save and continue" at bounding box center [728, 646] width 404 height 34
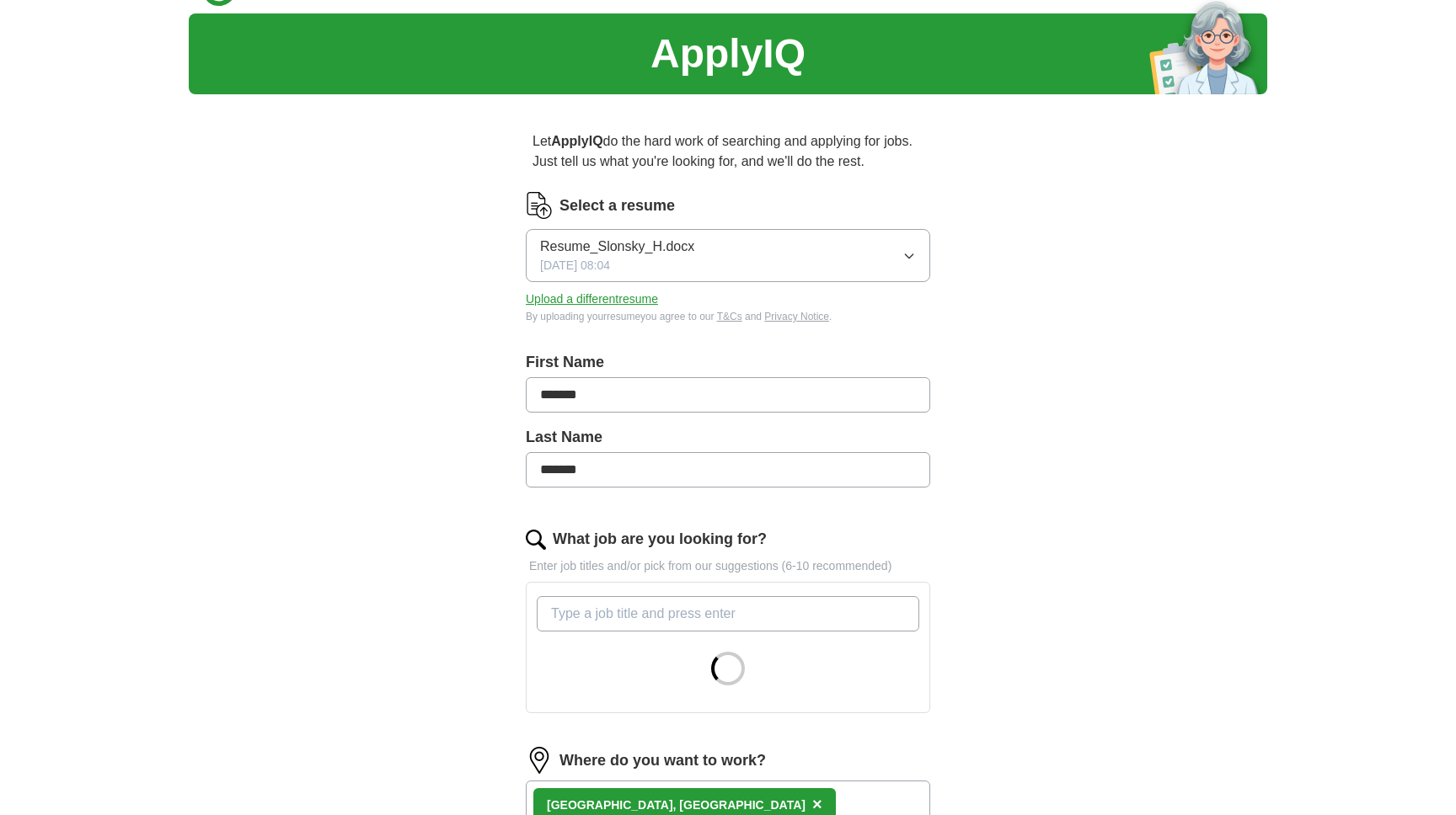
scroll to position [39, 0]
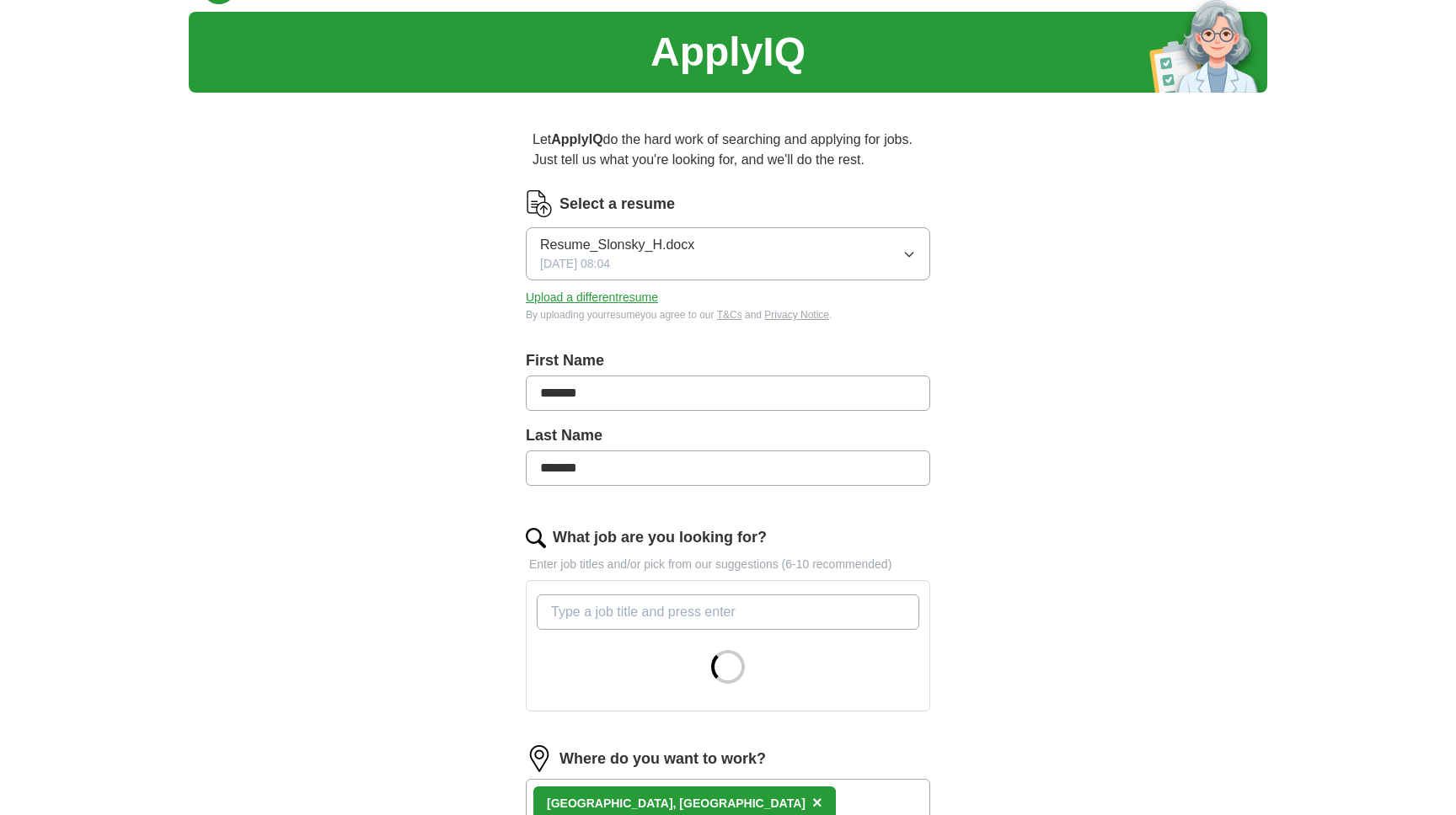
click at [585, 301] on button "Upload a different resume" at bounding box center [591, 297] width 132 height 18
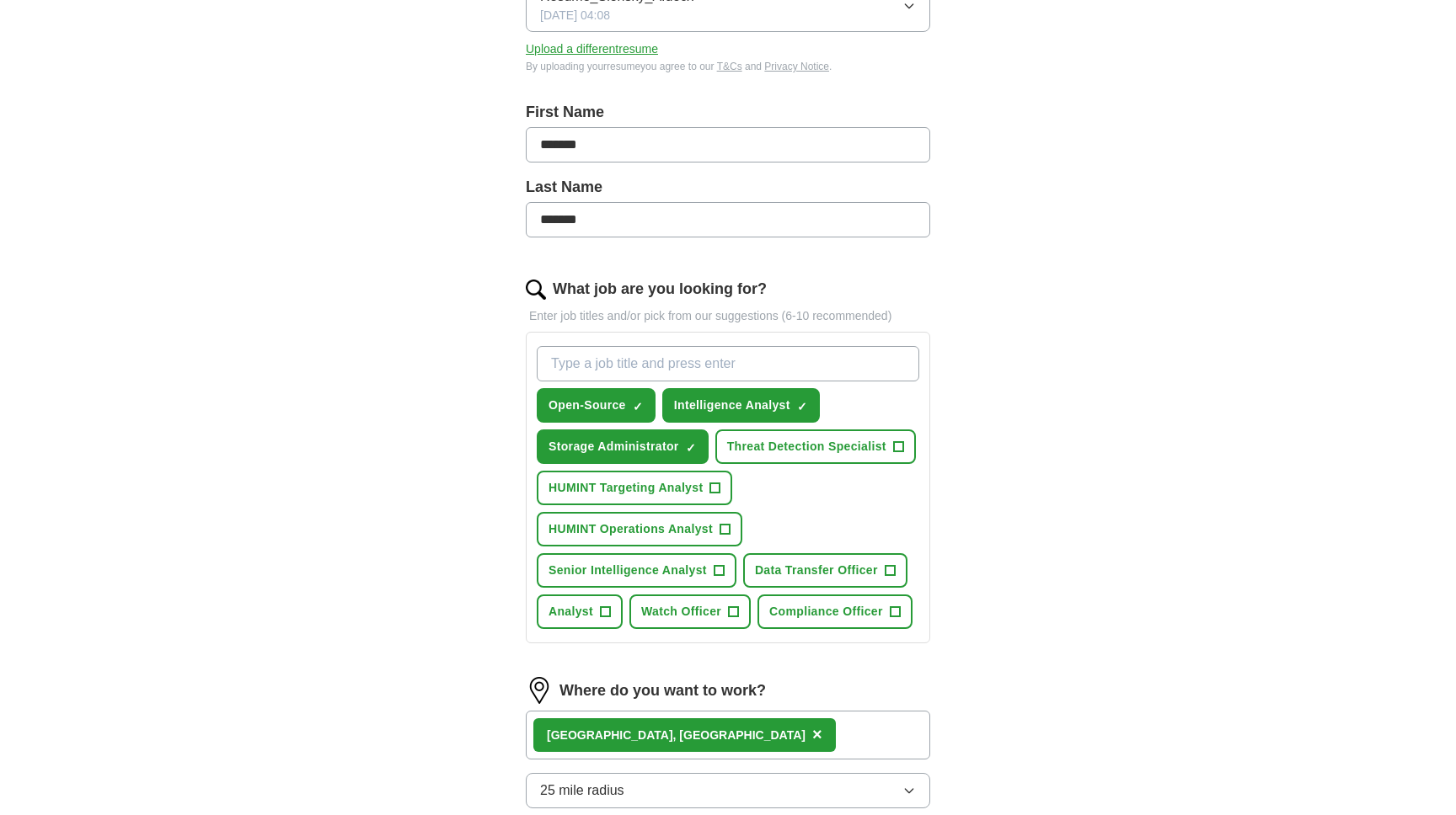
scroll to position [290, 0]
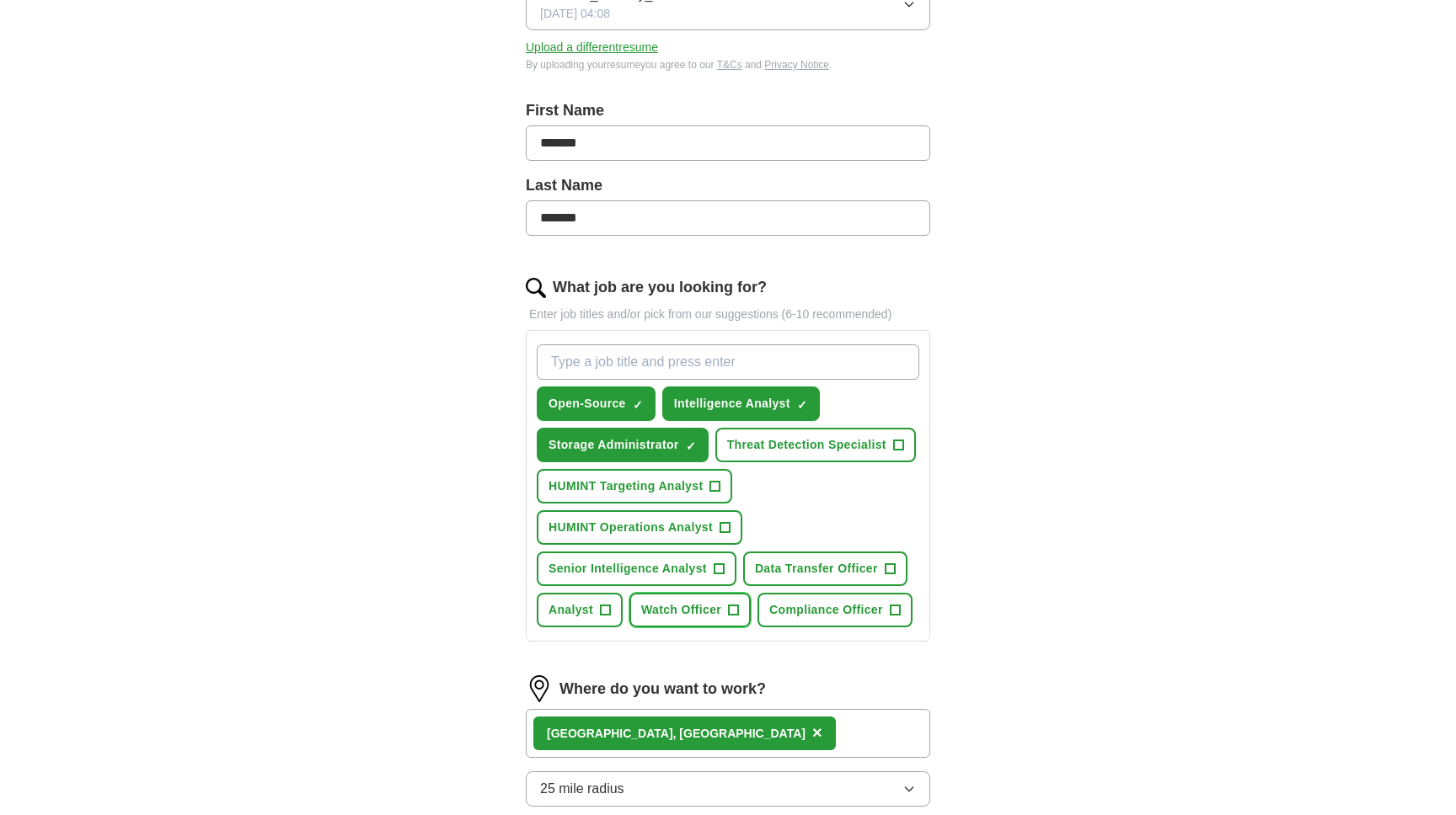
click at [731, 608] on span "+" at bounding box center [733, 610] width 10 height 13
click at [889, 570] on span "+" at bounding box center [889, 569] width 10 height 13
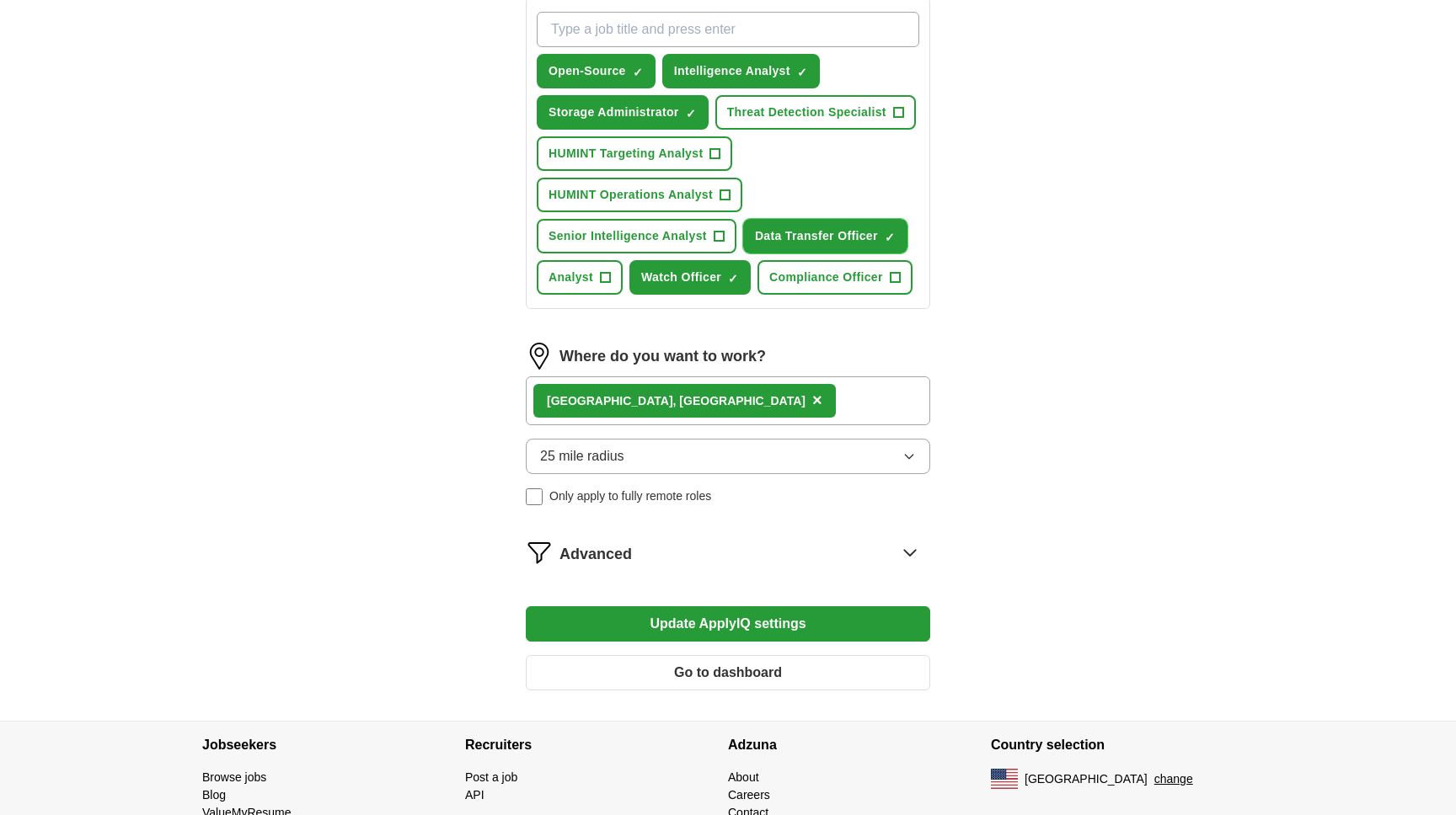
scroll to position [623, 0]
click at [699, 397] on div "Hampton City, VA ×" at bounding box center [728, 400] width 404 height 49
click at [812, 402] on span "×" at bounding box center [816, 399] width 10 height 19
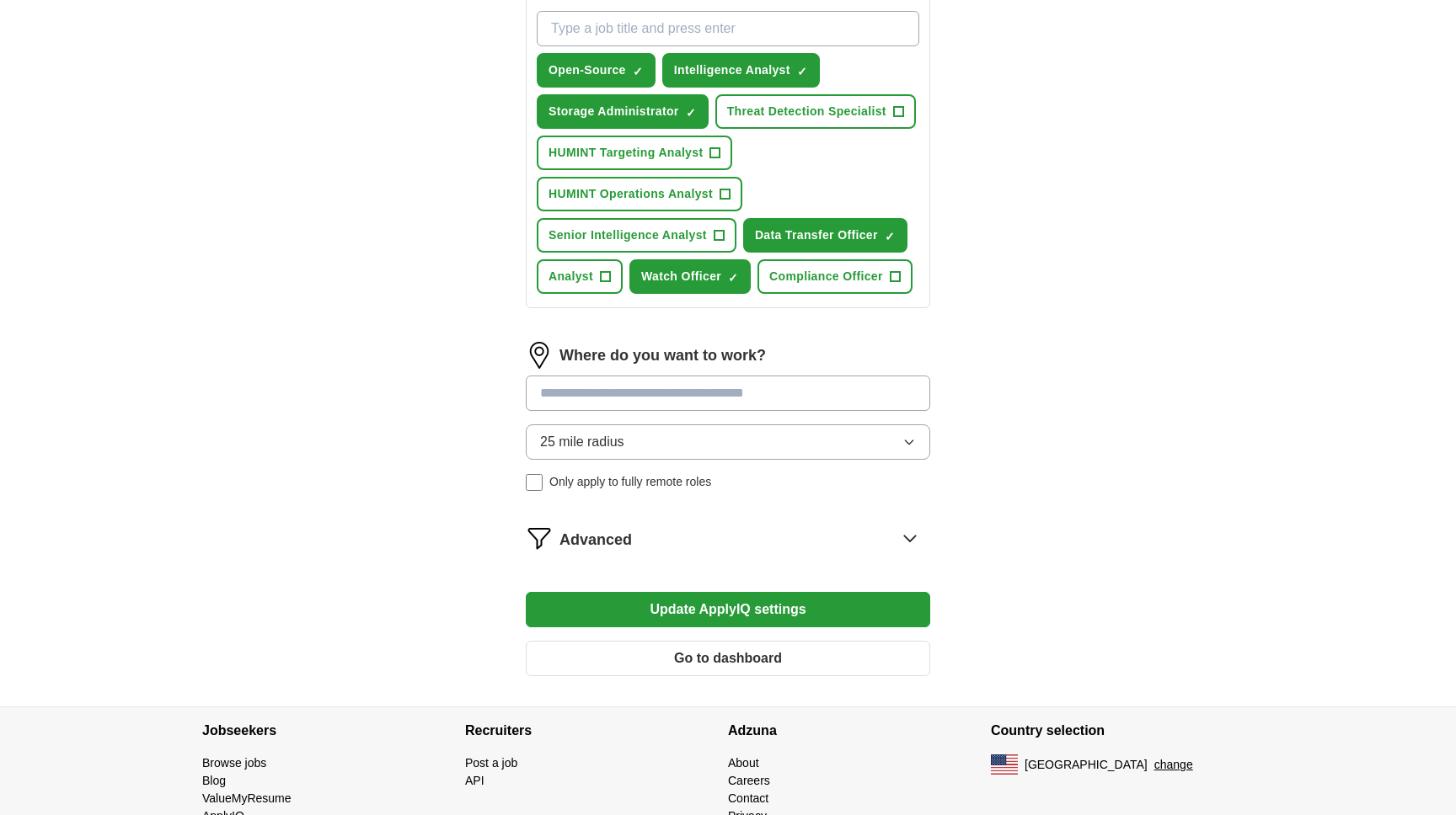
click at [656, 402] on input at bounding box center [728, 393] width 404 height 36
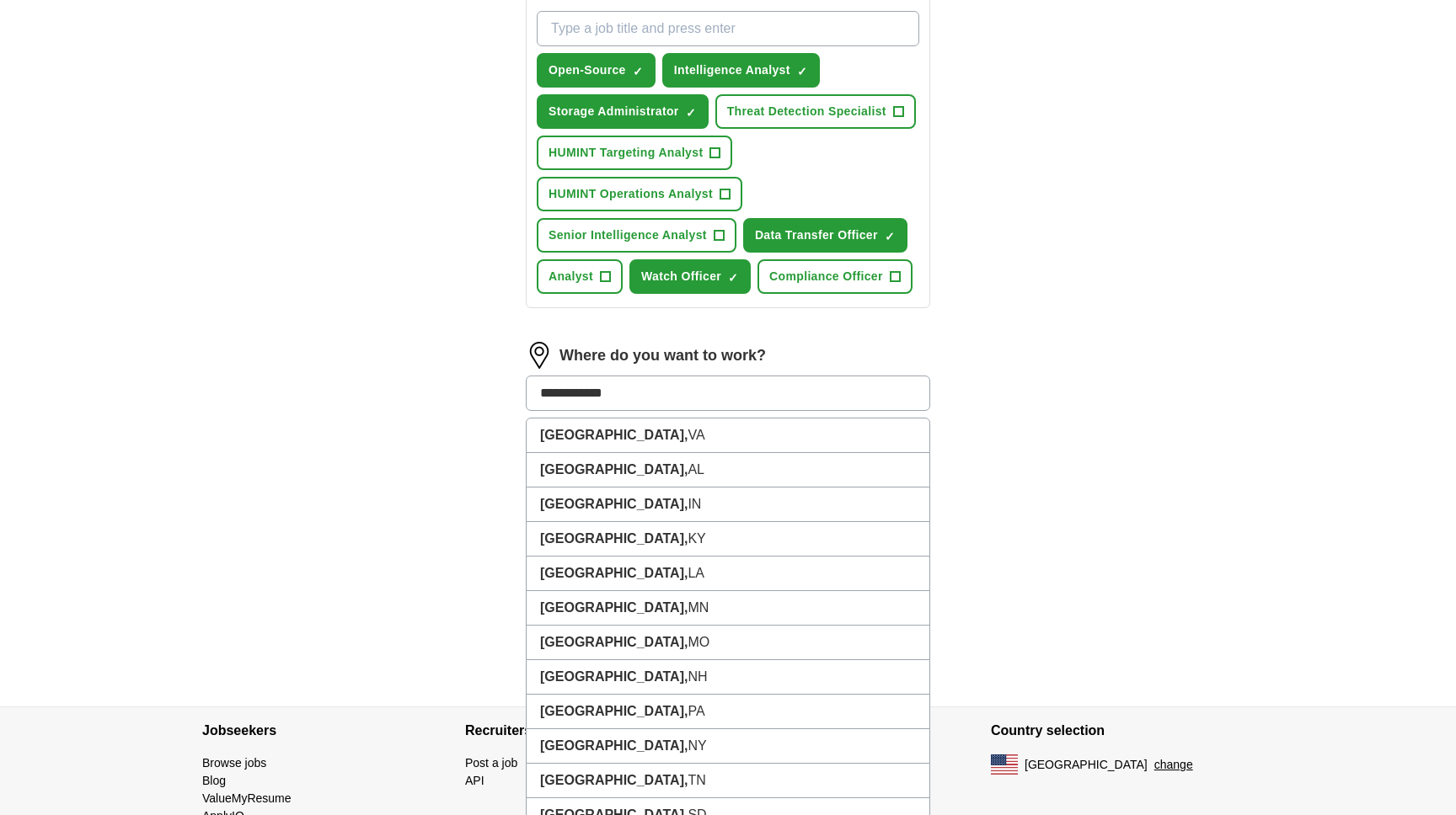
type input "**********"
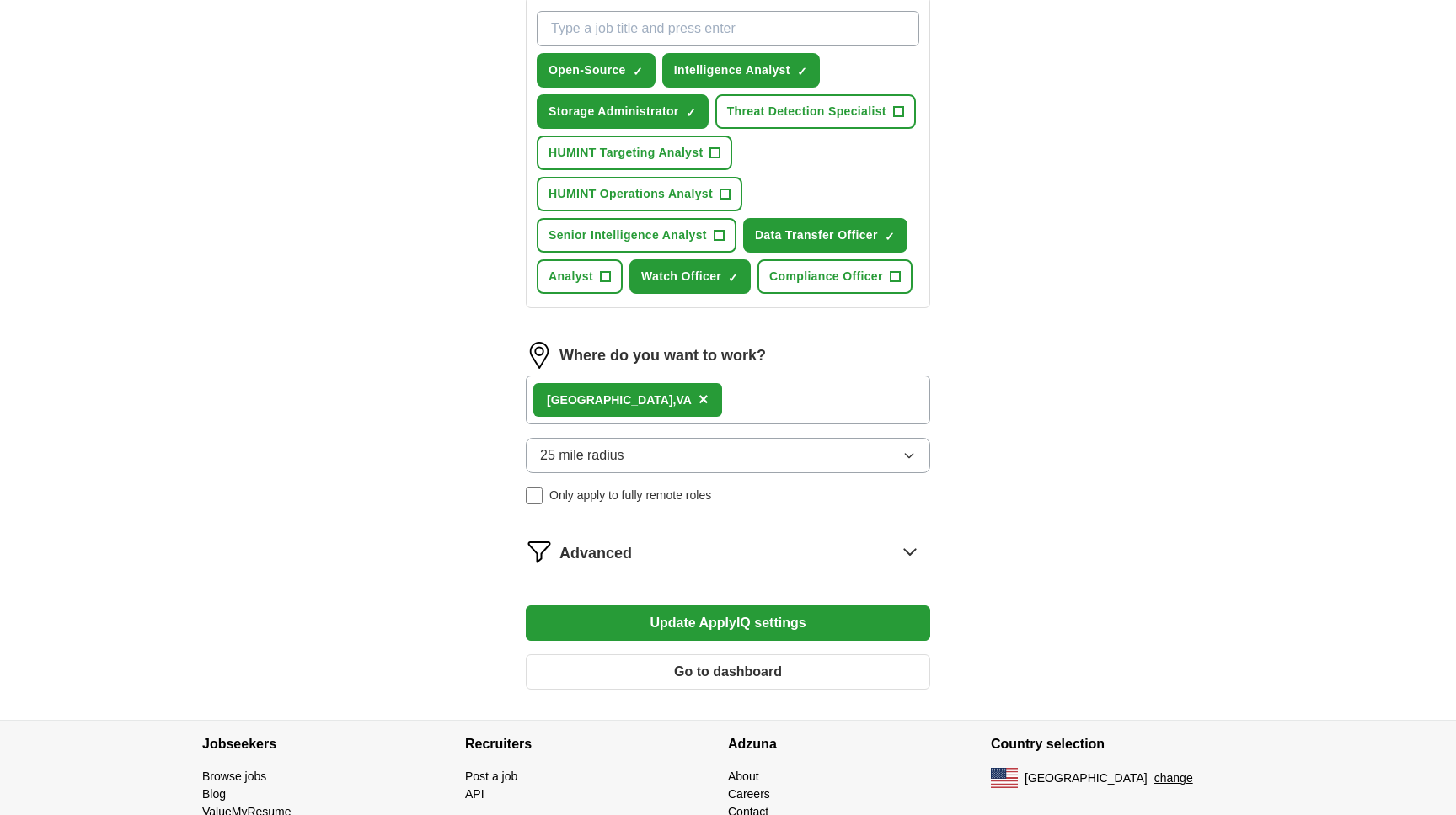
click at [731, 622] on button "Update ApplyIQ settings" at bounding box center [728, 623] width 404 height 36
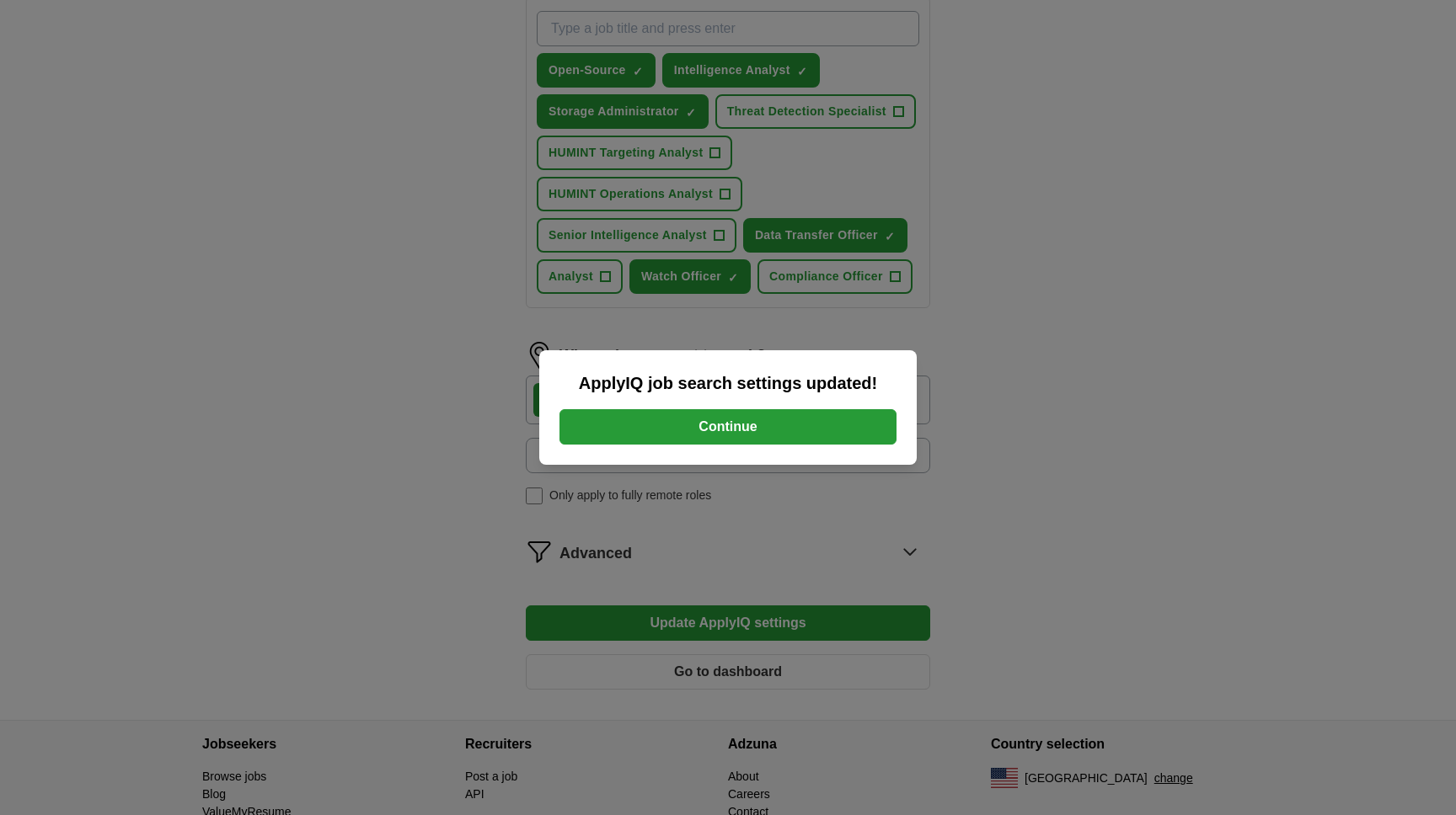
click at [768, 430] on button "Continue" at bounding box center [728, 427] width 337 height 36
